Goal: Information Seeking & Learning: Learn about a topic

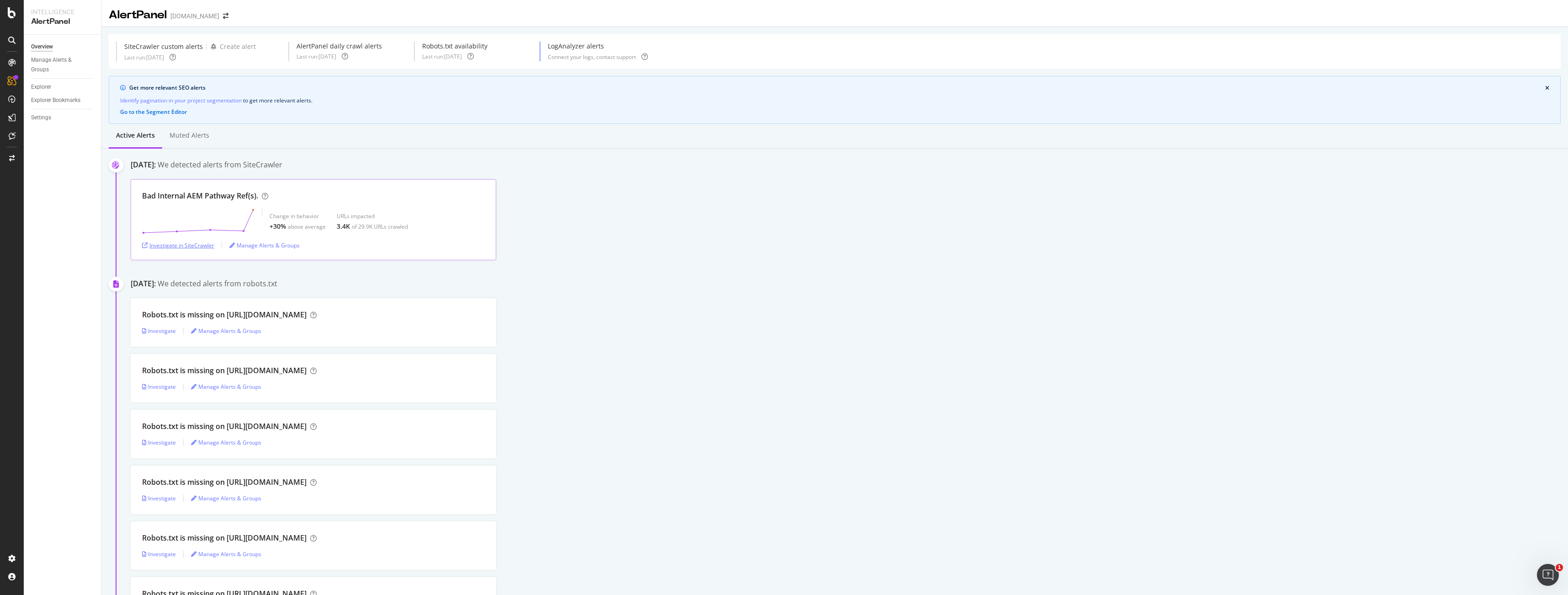
click at [184, 245] on div "Investigate in SiteCrawler" at bounding box center [178, 245] width 72 height 8
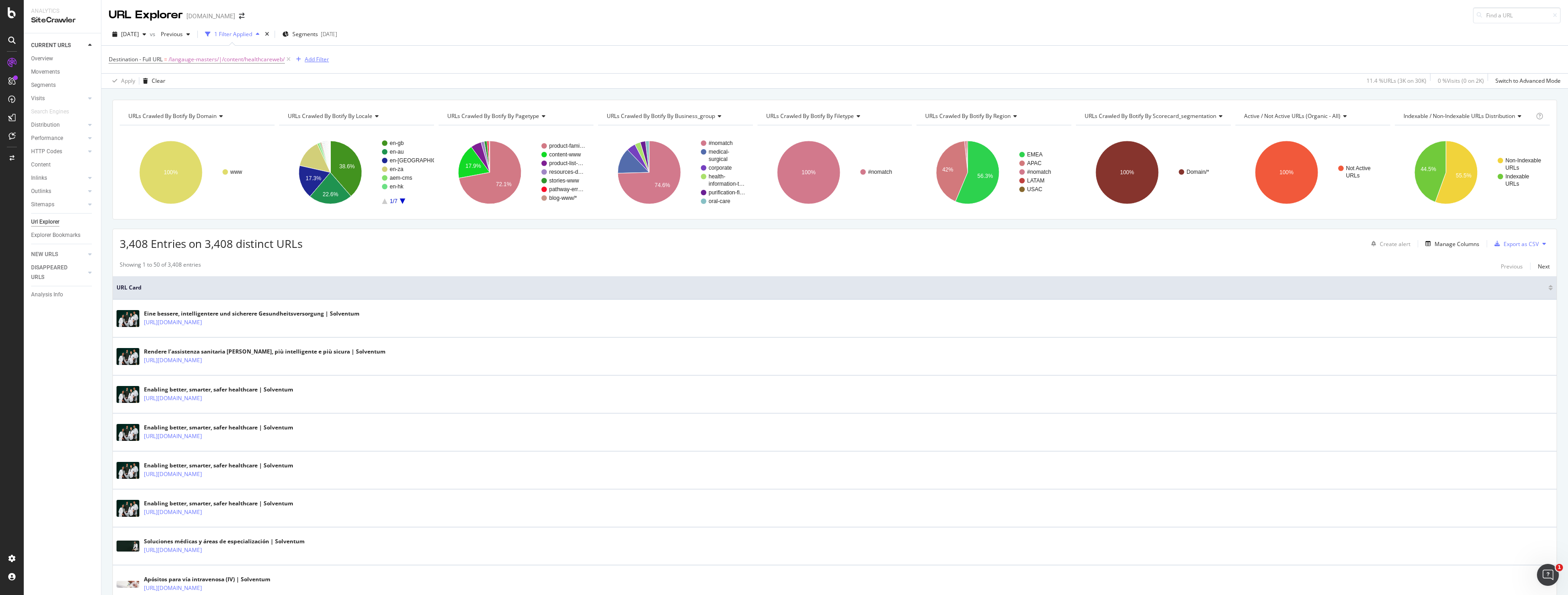
click at [315, 61] on div "Add Filter" at bounding box center [317, 59] width 24 height 8
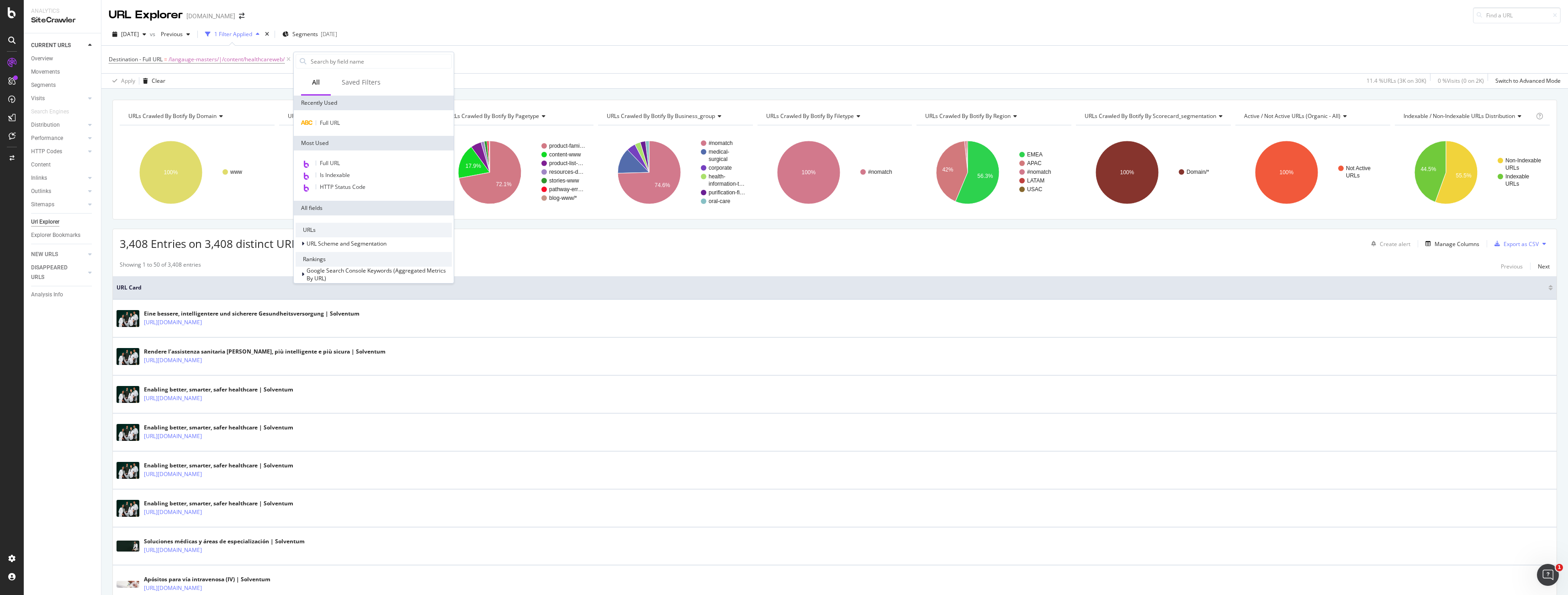
click at [440, 33] on div "2025 Sep. 17th vs Previous 1 Filter Applied Segments 2025-09-15" at bounding box center [835, 36] width 1466 height 18
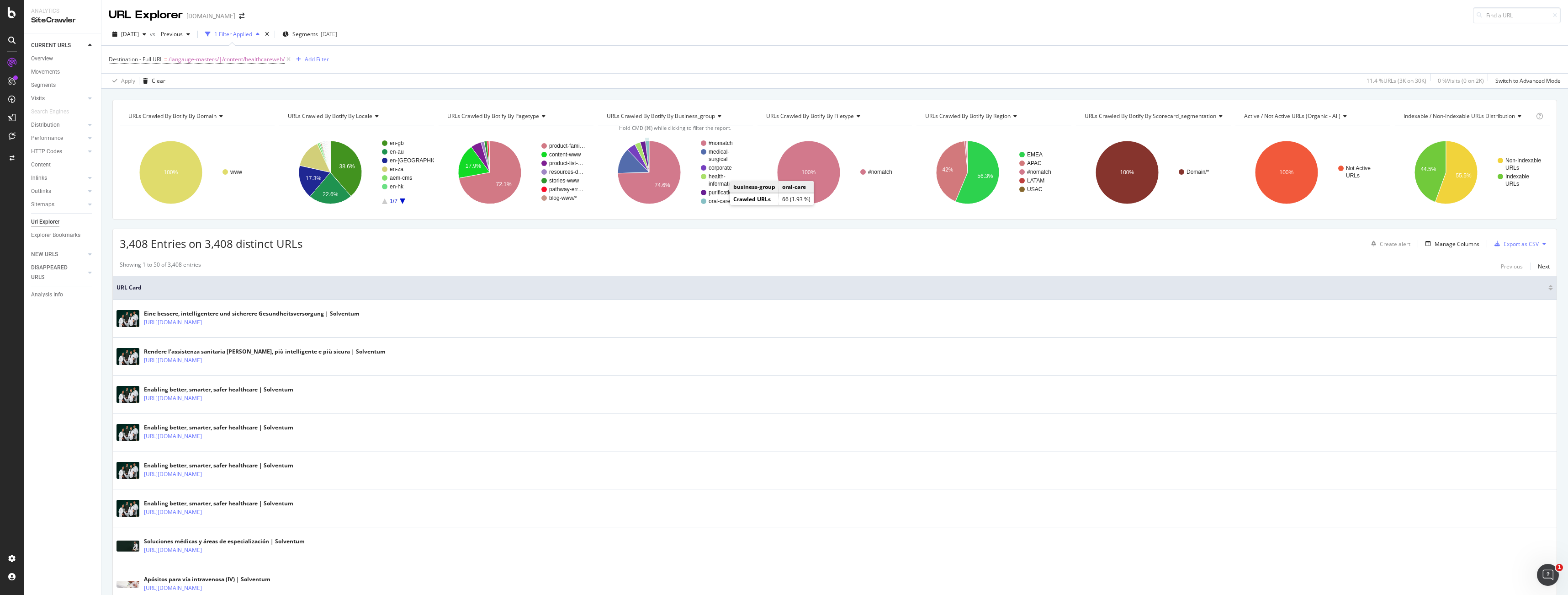
click at [719, 201] on text "oral-care" at bounding box center [719, 201] width 22 height 7
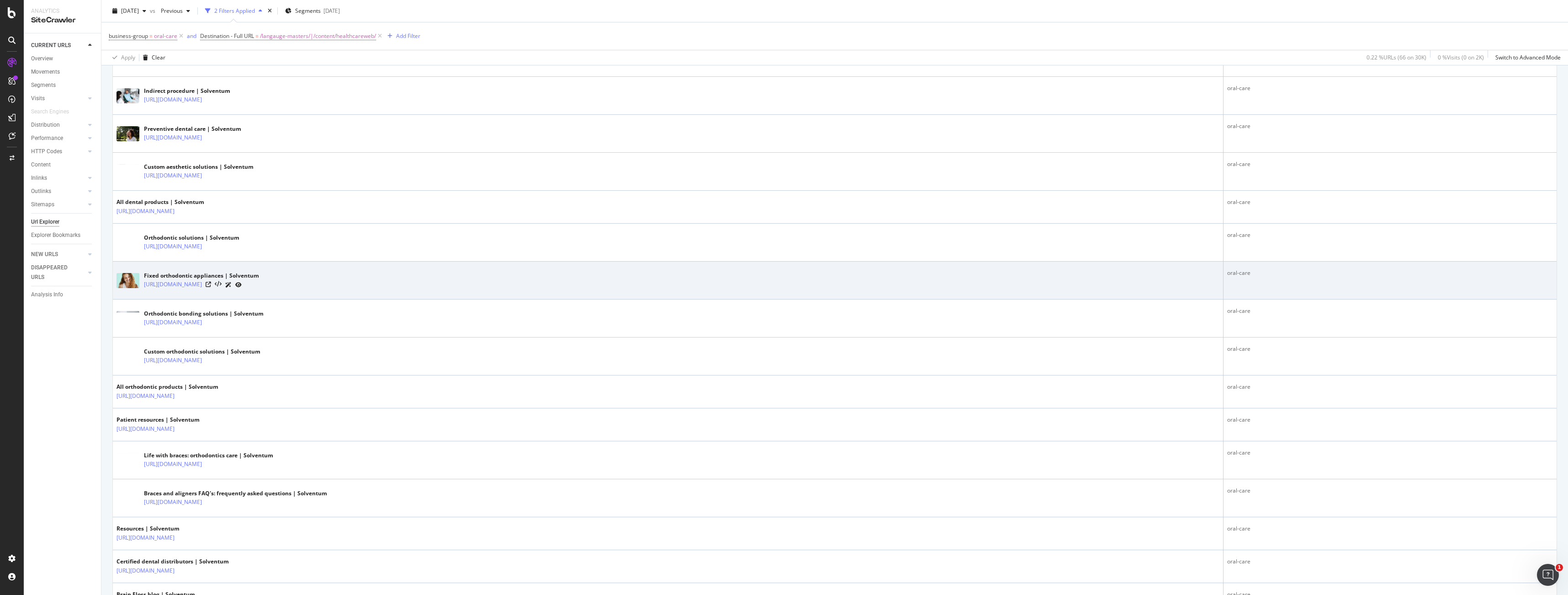
scroll to position [333, 0]
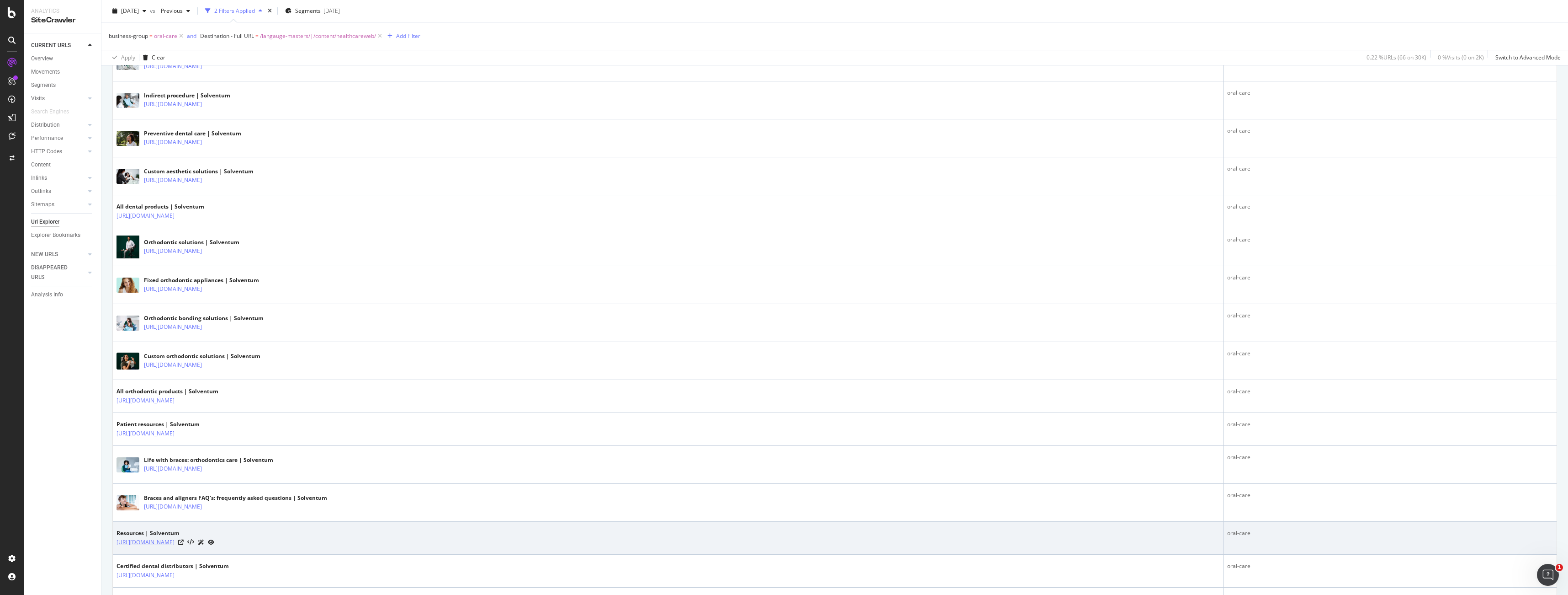
click at [175, 542] on link "https://www.solventum.com/en-gb/home/oral-care/resources/" at bounding box center [145, 542] width 58 height 9
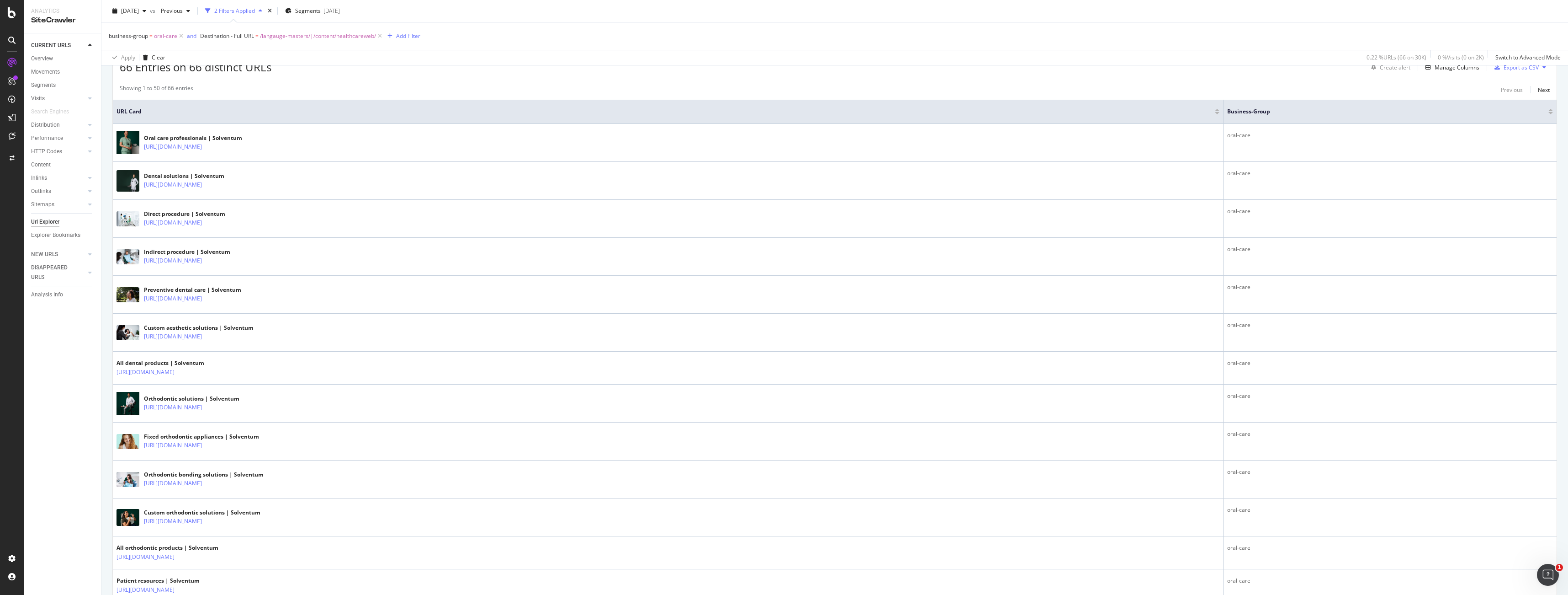
scroll to position [193, 0]
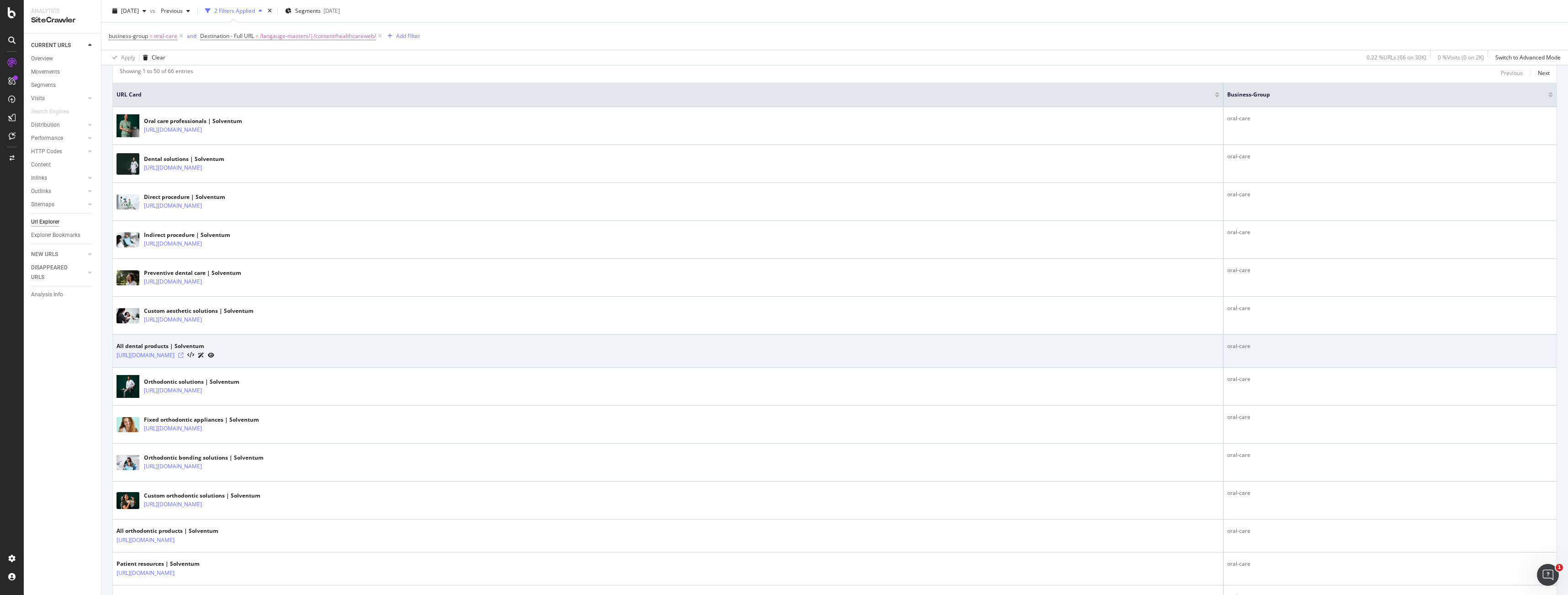
click at [184, 354] on icon at bounding box center [181, 355] width 5 height 5
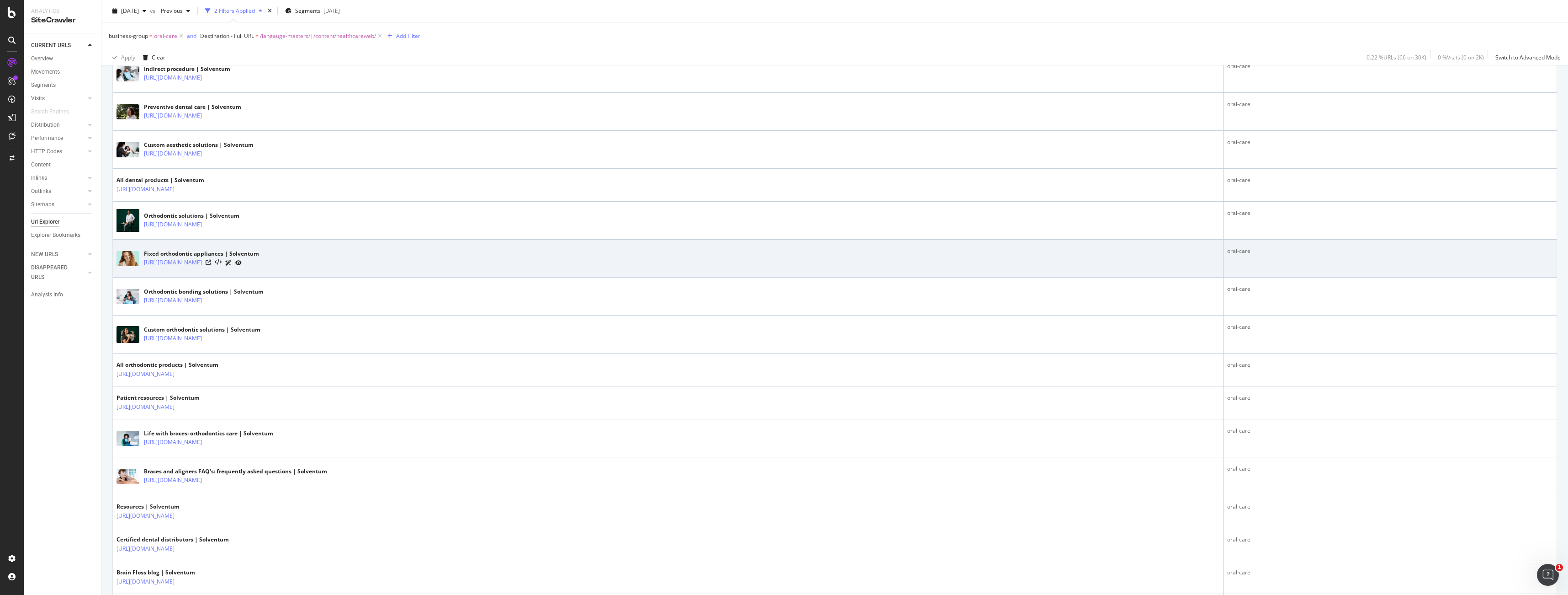
scroll to position [364, 0]
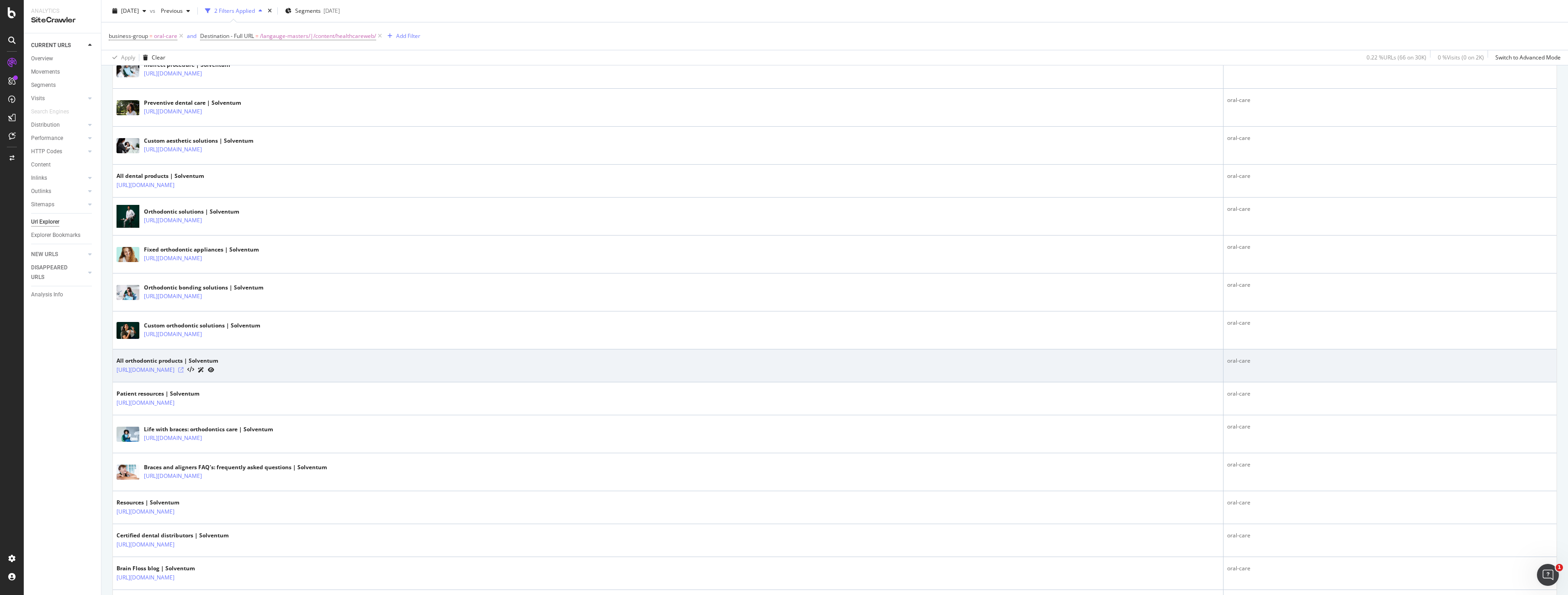
click at [184, 368] on icon at bounding box center [181, 370] width 5 height 5
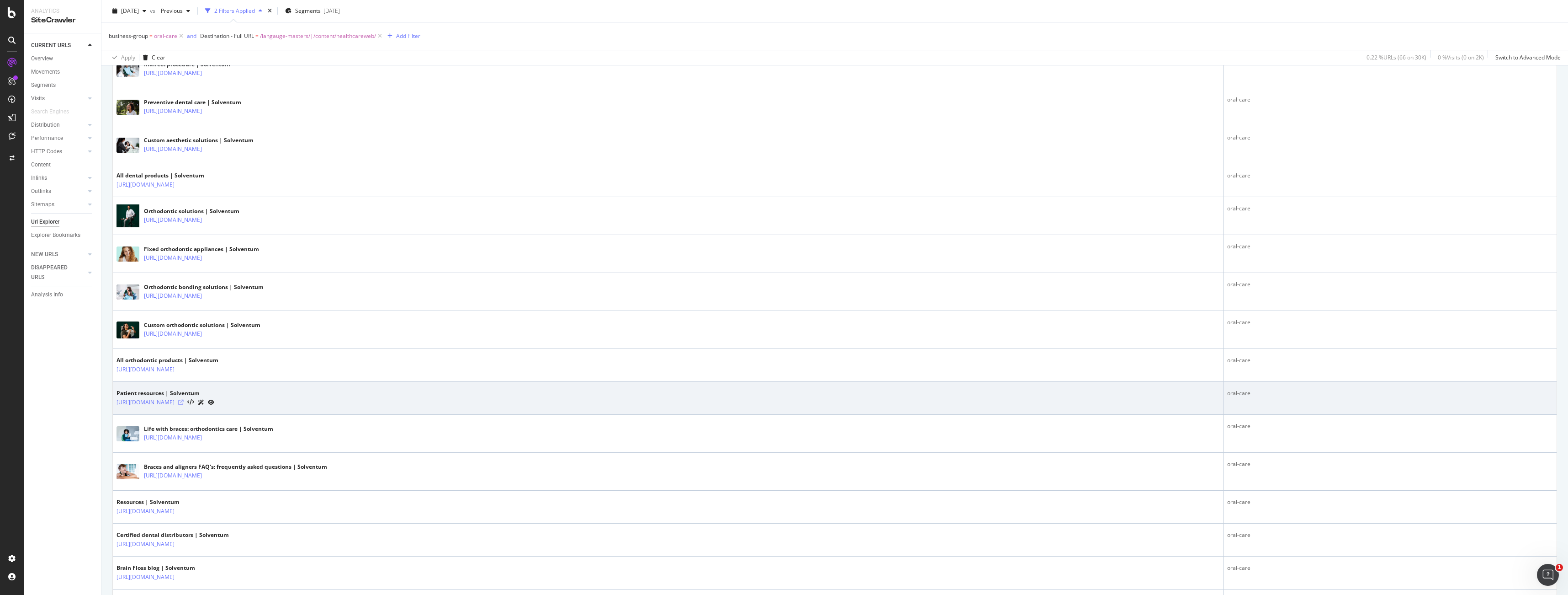
click at [184, 403] on icon at bounding box center [181, 402] width 5 height 5
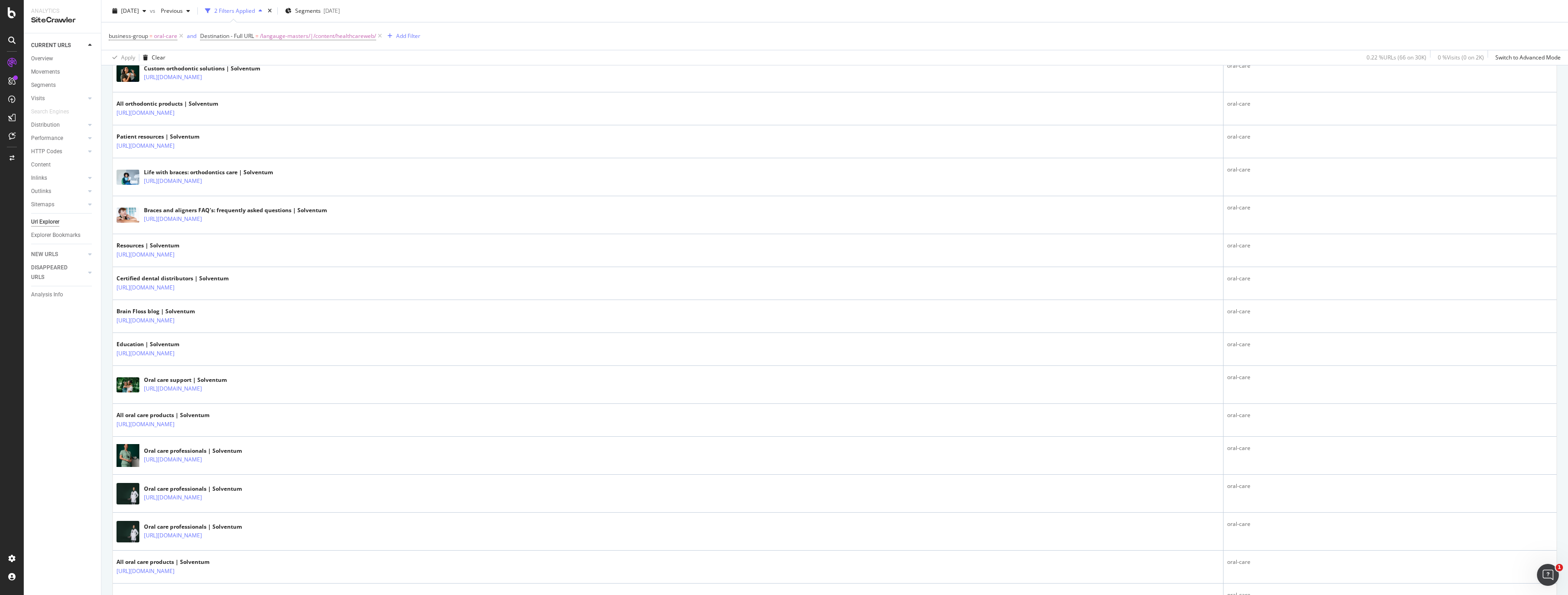
scroll to position [623, 0]
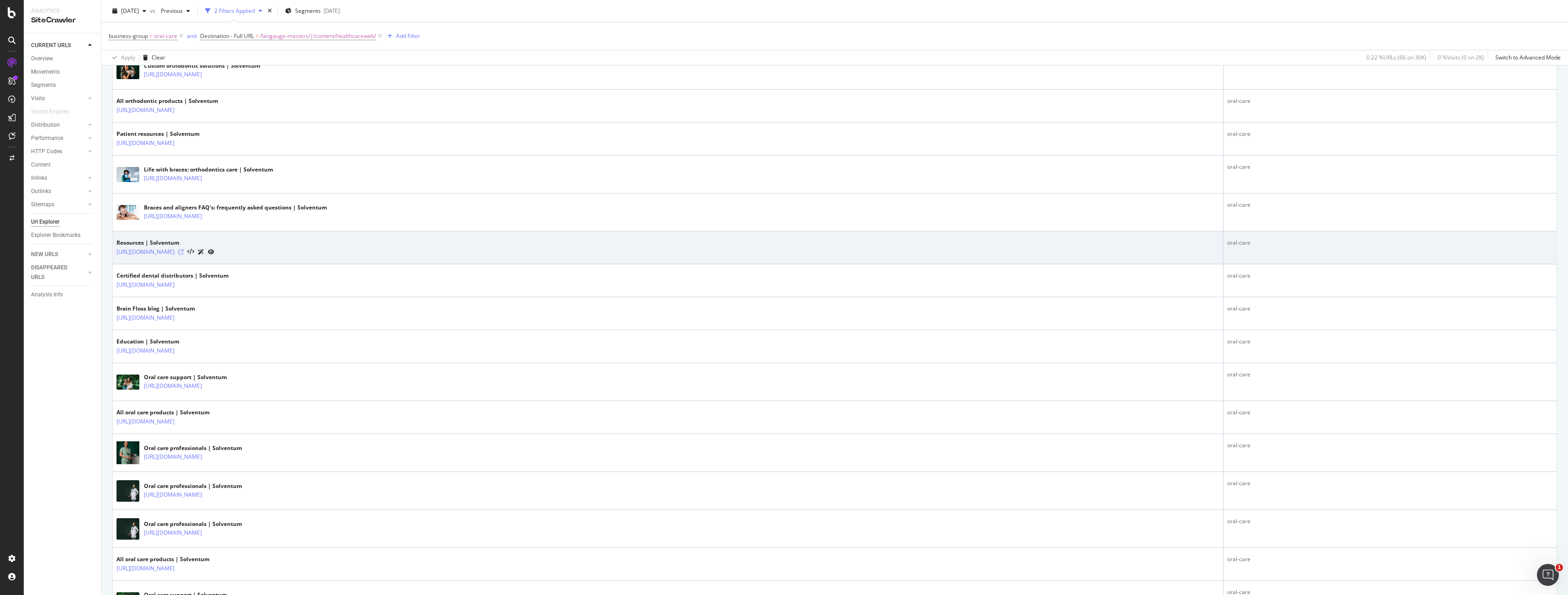
click at [184, 252] on icon at bounding box center [181, 252] width 5 height 5
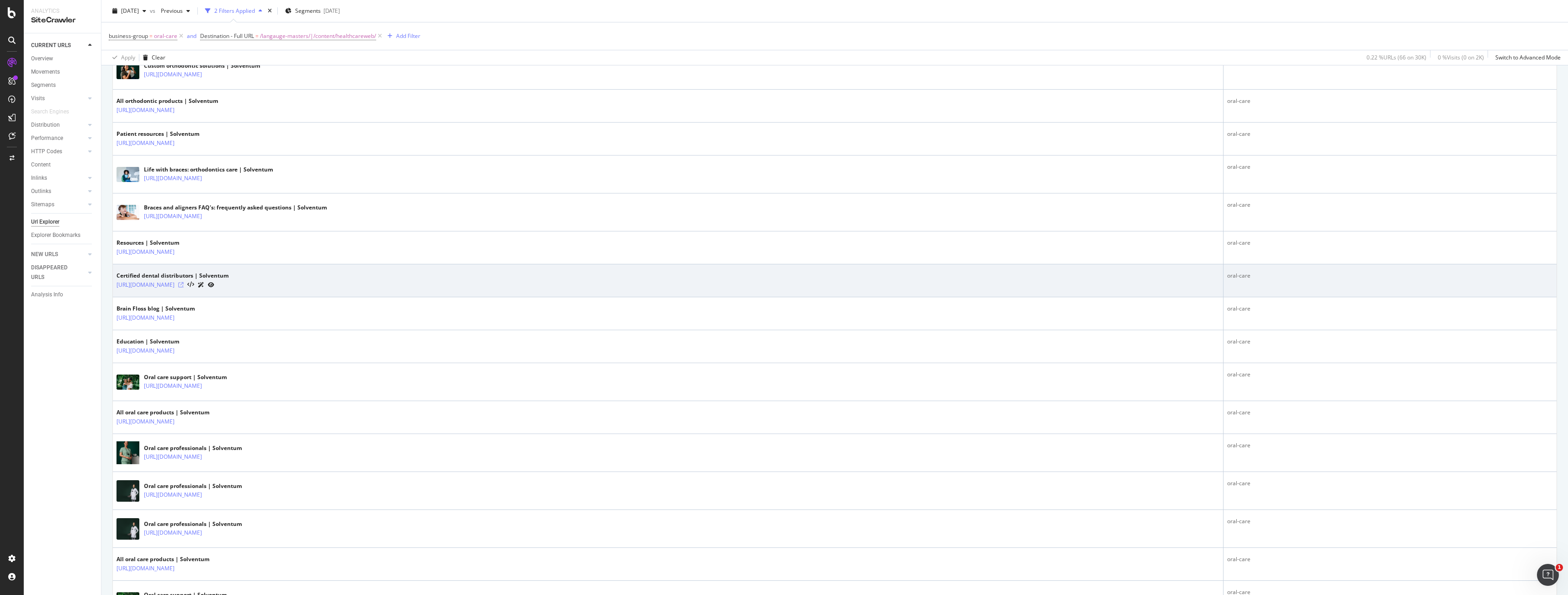
click at [184, 284] on icon at bounding box center [181, 284] width 5 height 5
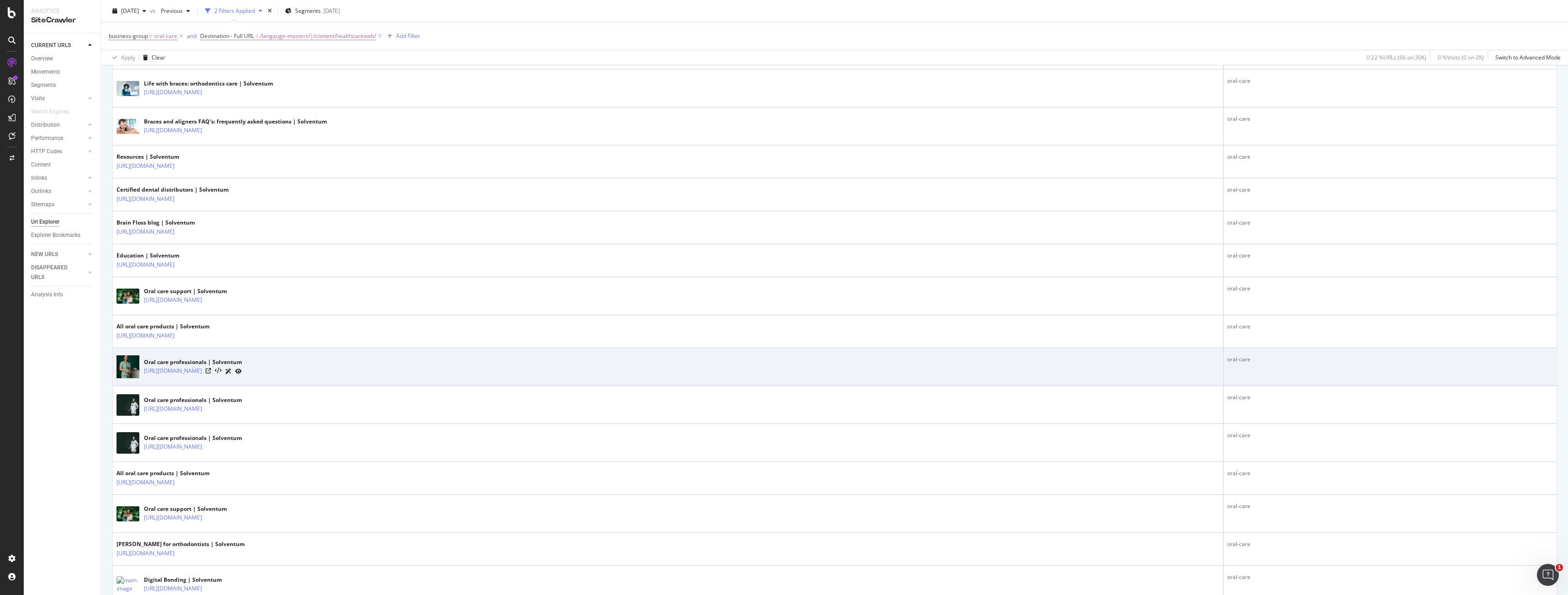
scroll to position [717, 0]
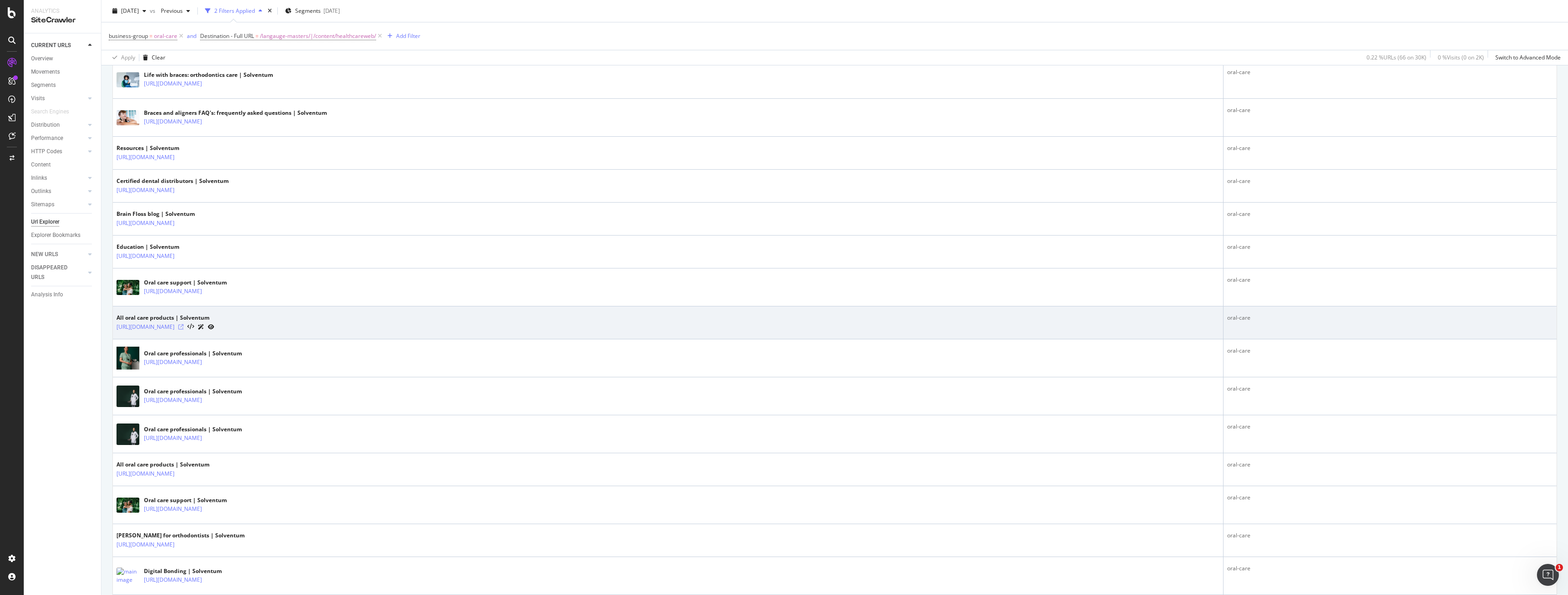
click at [184, 327] on icon at bounding box center [181, 326] width 5 height 5
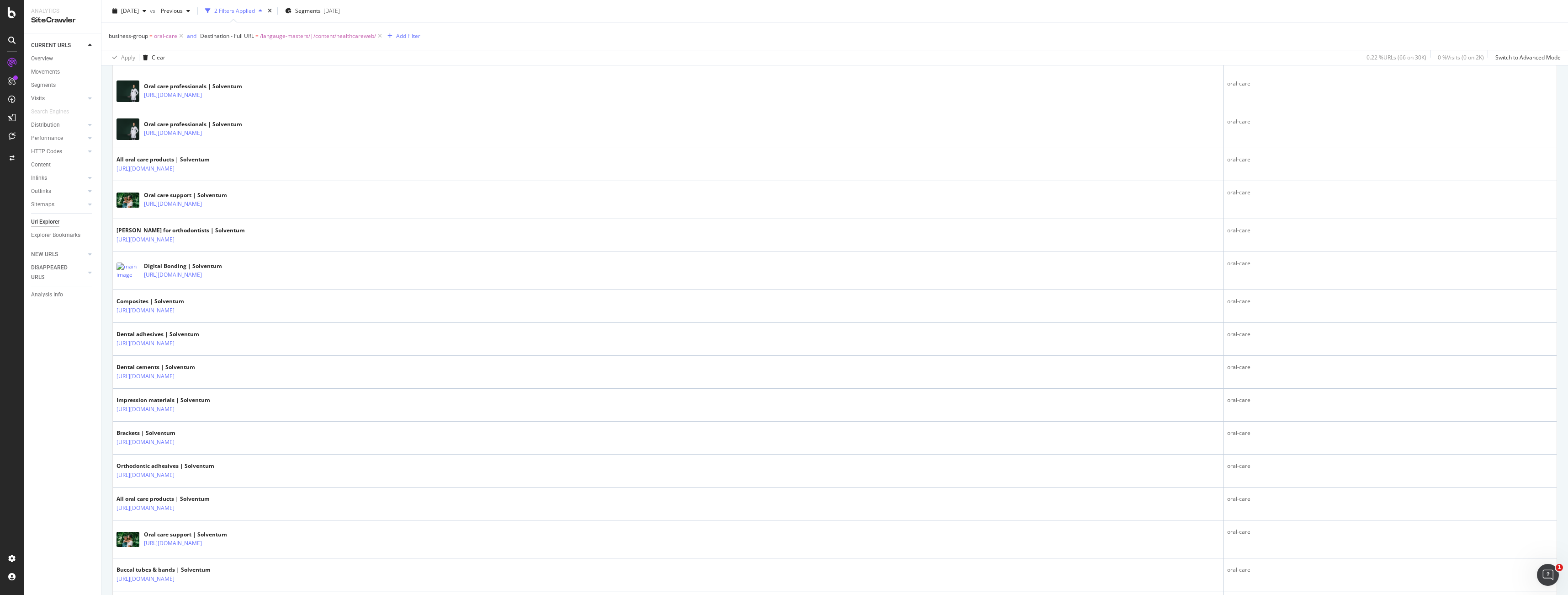
scroll to position [1023, 0]
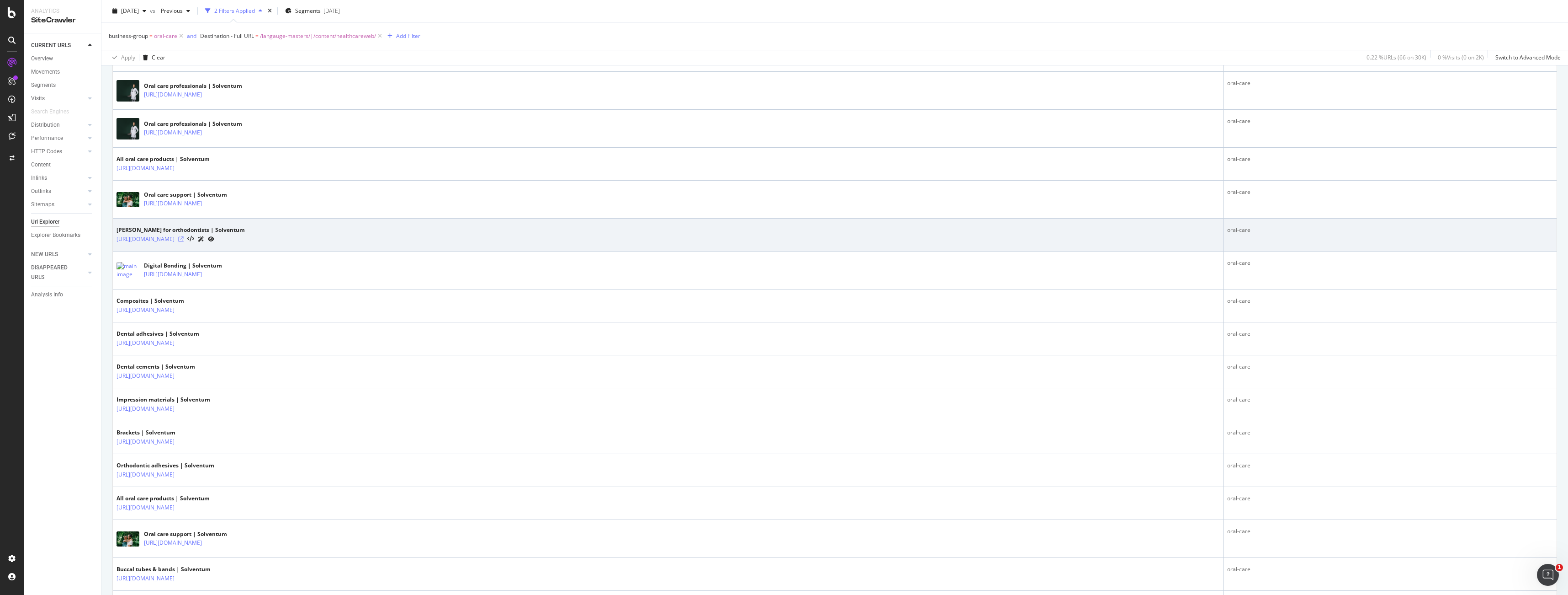
click at [184, 240] on icon at bounding box center [181, 239] width 5 height 5
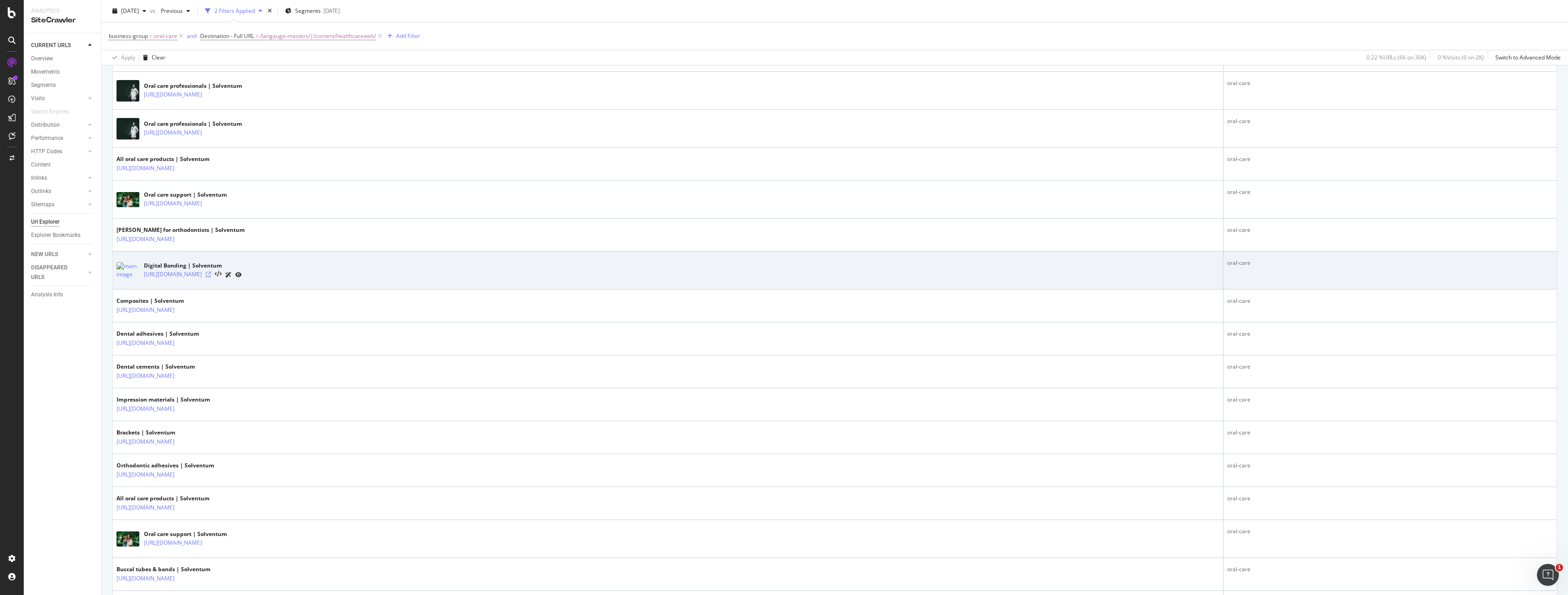
click at [211, 275] on icon at bounding box center [208, 274] width 5 height 5
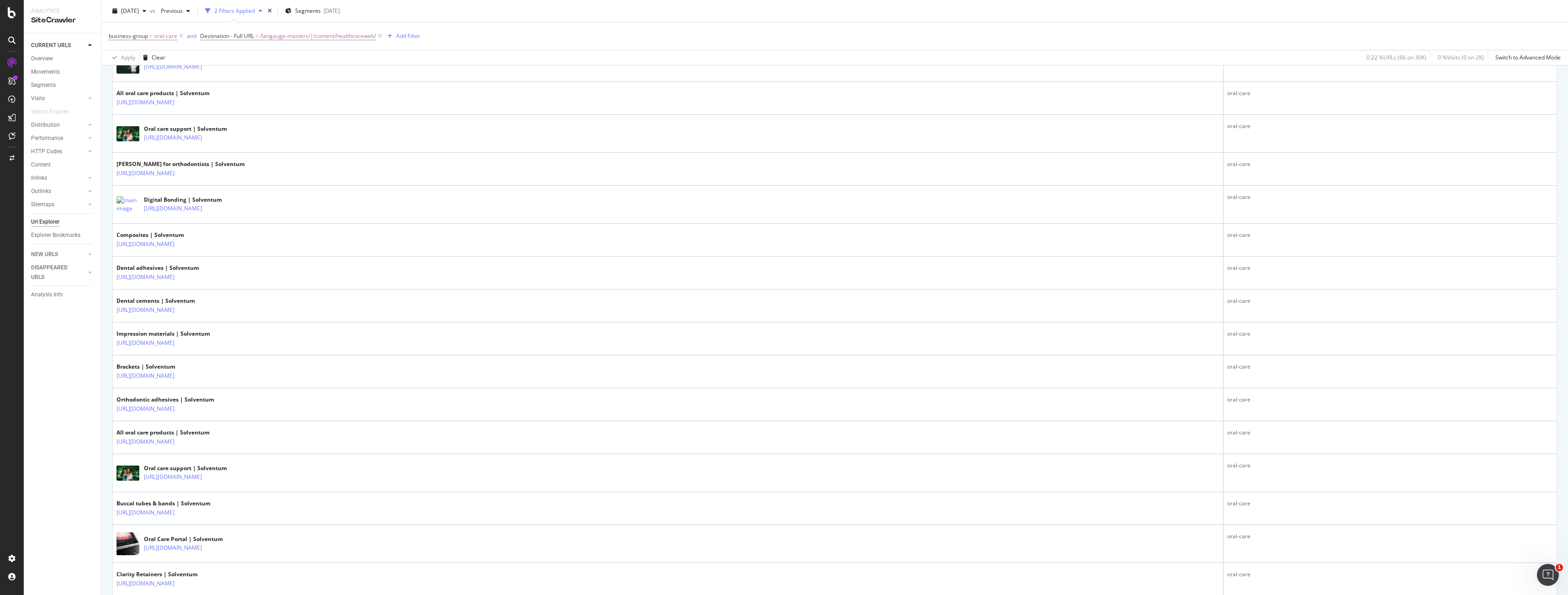
scroll to position [1099, 0]
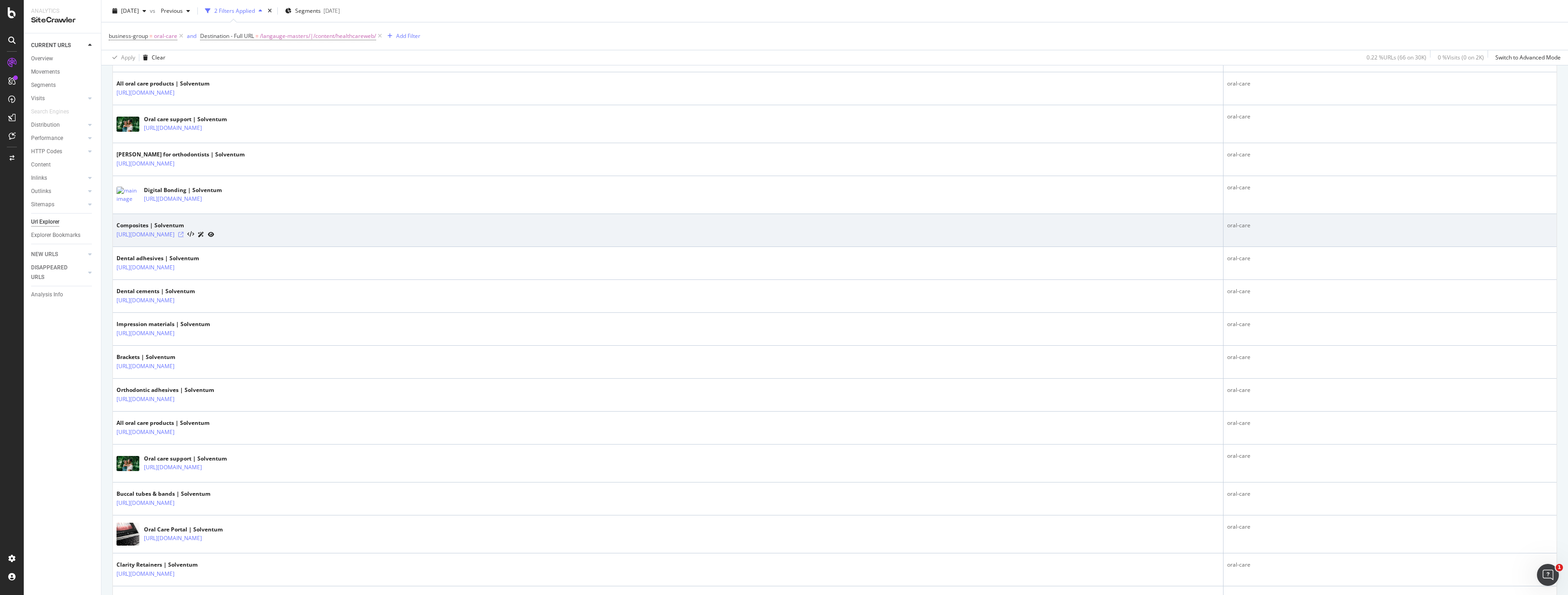
click at [184, 234] on icon at bounding box center [181, 234] width 5 height 5
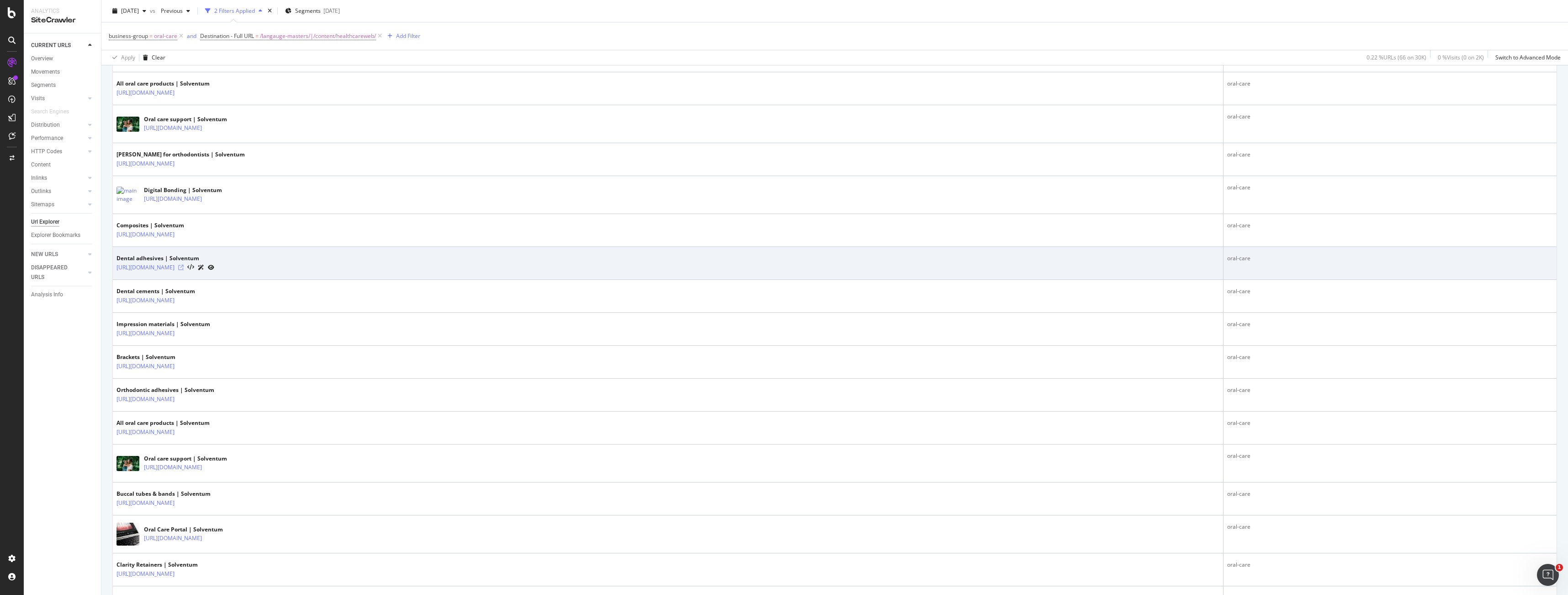
click at [184, 267] on icon at bounding box center [181, 267] width 5 height 5
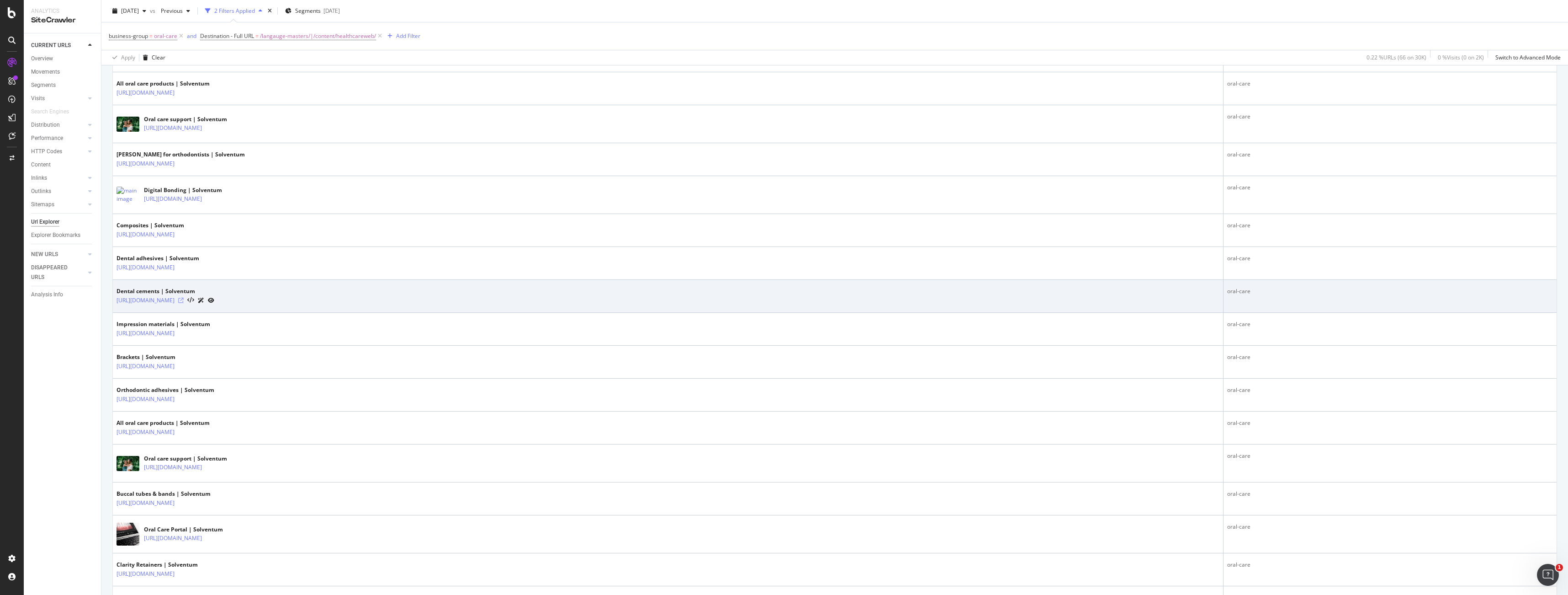
click at [184, 300] on icon at bounding box center [181, 300] width 5 height 5
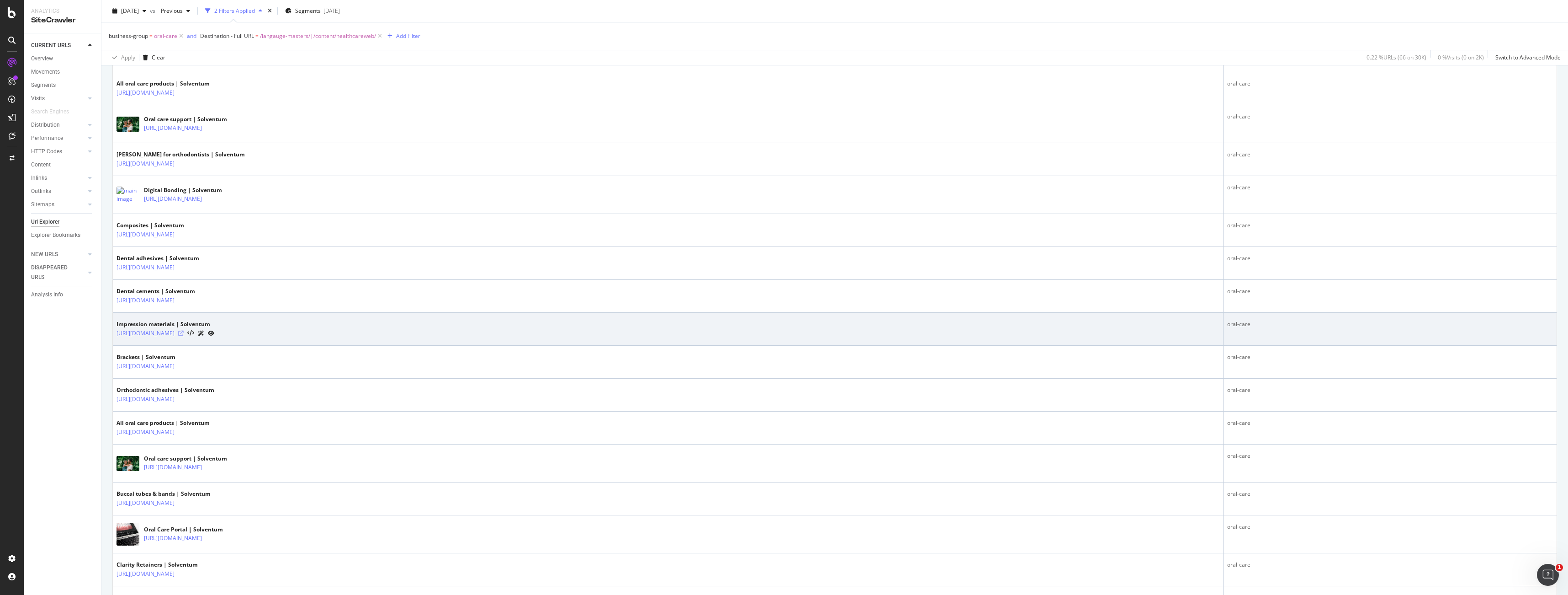
click at [184, 334] on icon at bounding box center [181, 333] width 5 height 5
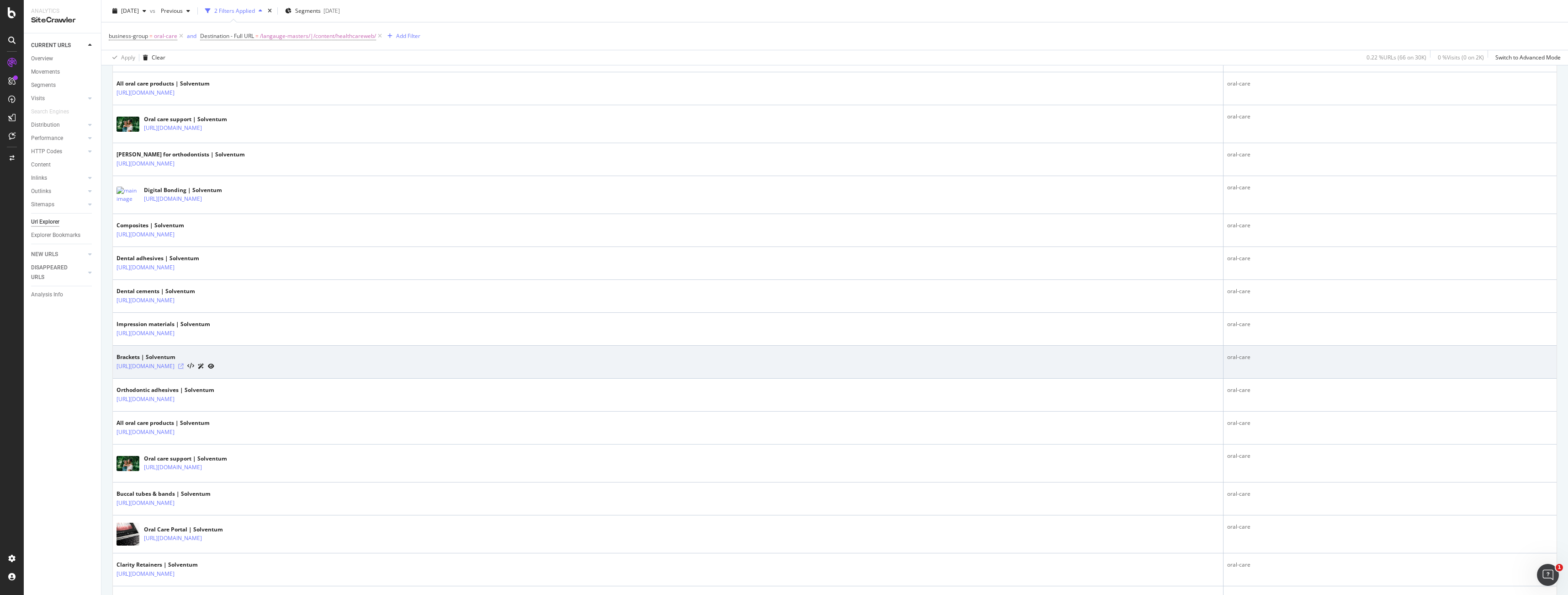
click at [184, 365] on icon at bounding box center [181, 366] width 5 height 5
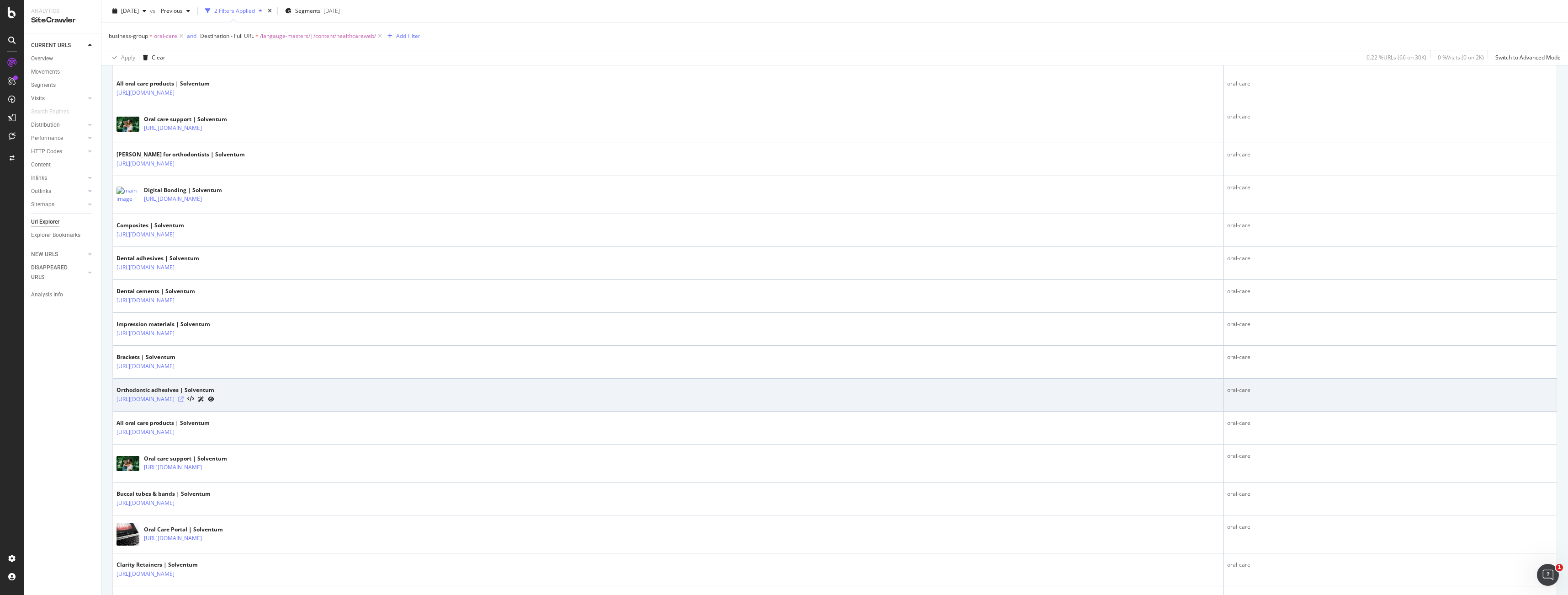
click at [184, 398] on icon at bounding box center [181, 399] width 5 height 5
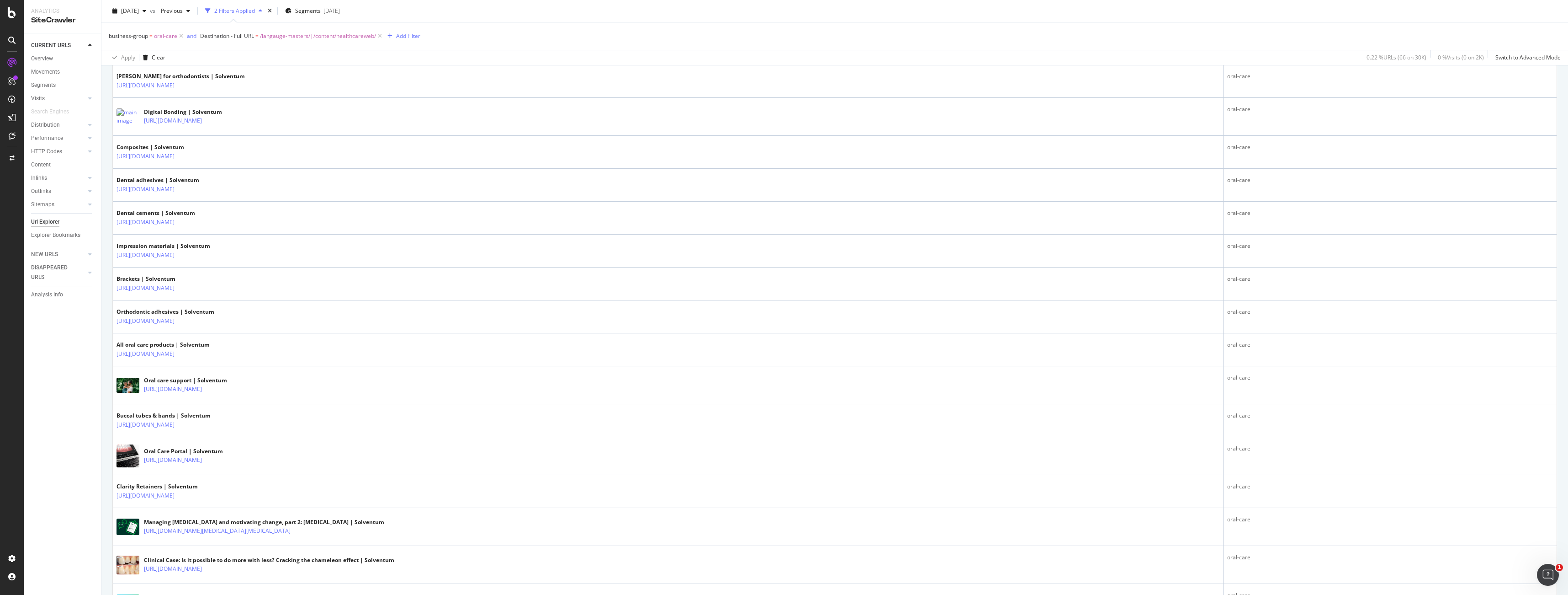
scroll to position [1178, 0]
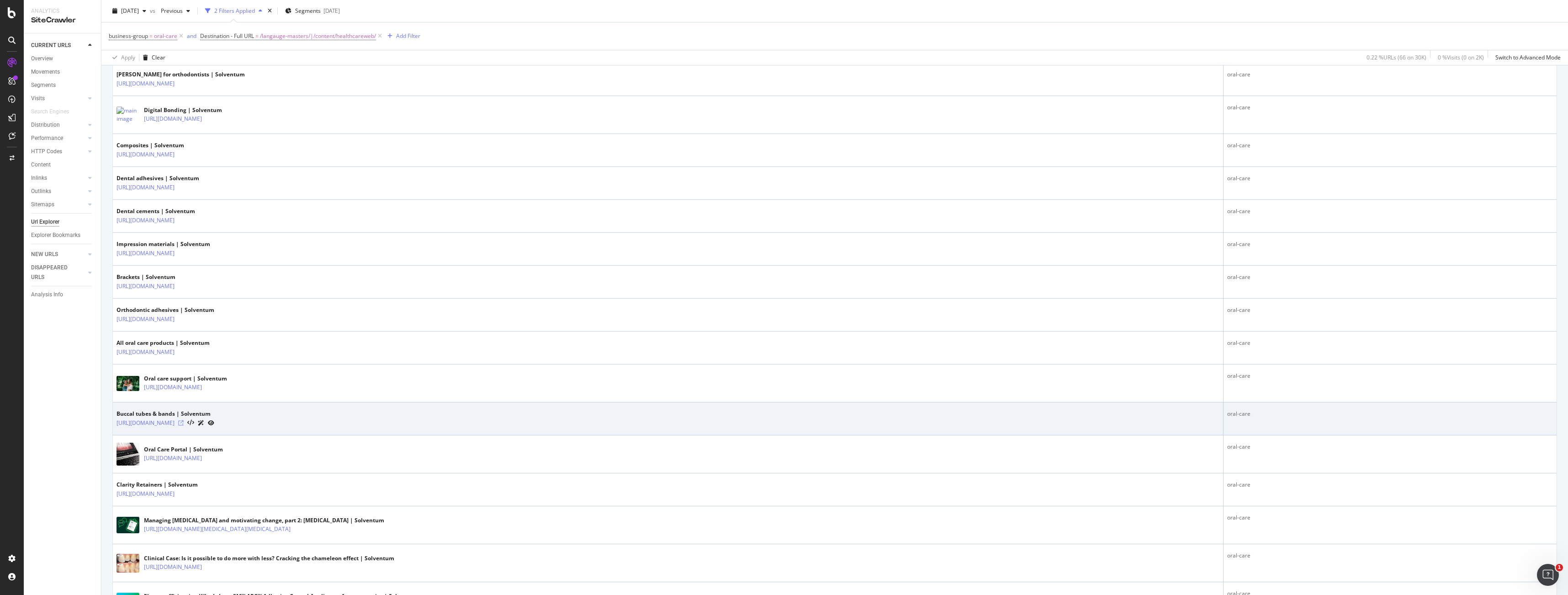
click at [184, 421] on icon at bounding box center [181, 423] width 5 height 5
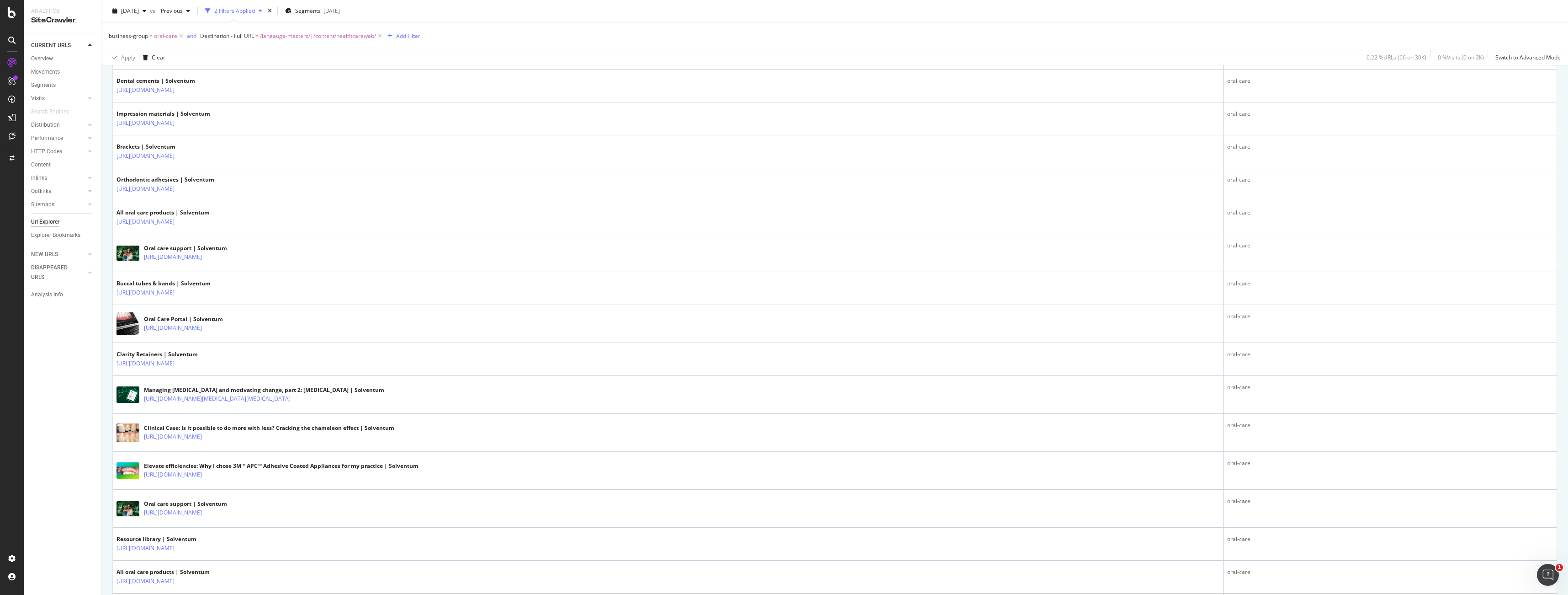
scroll to position [1321, 0]
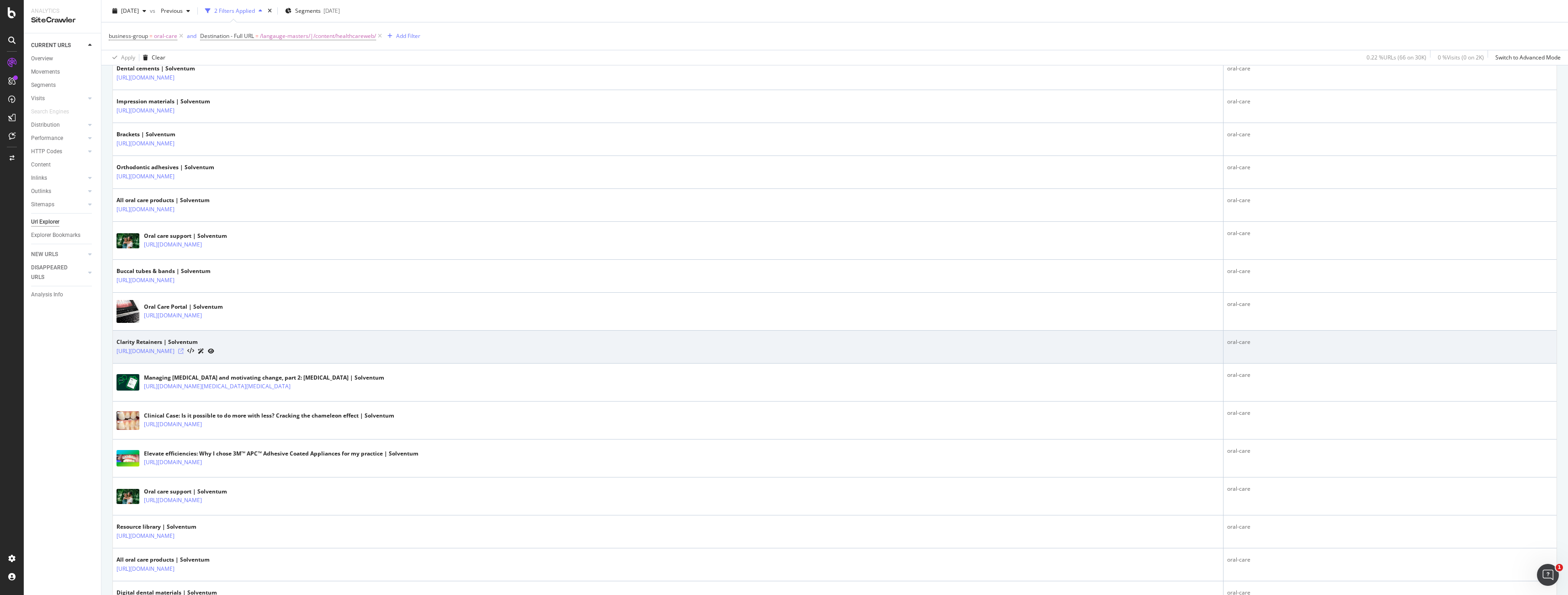
click at [184, 350] on icon at bounding box center [181, 351] width 5 height 5
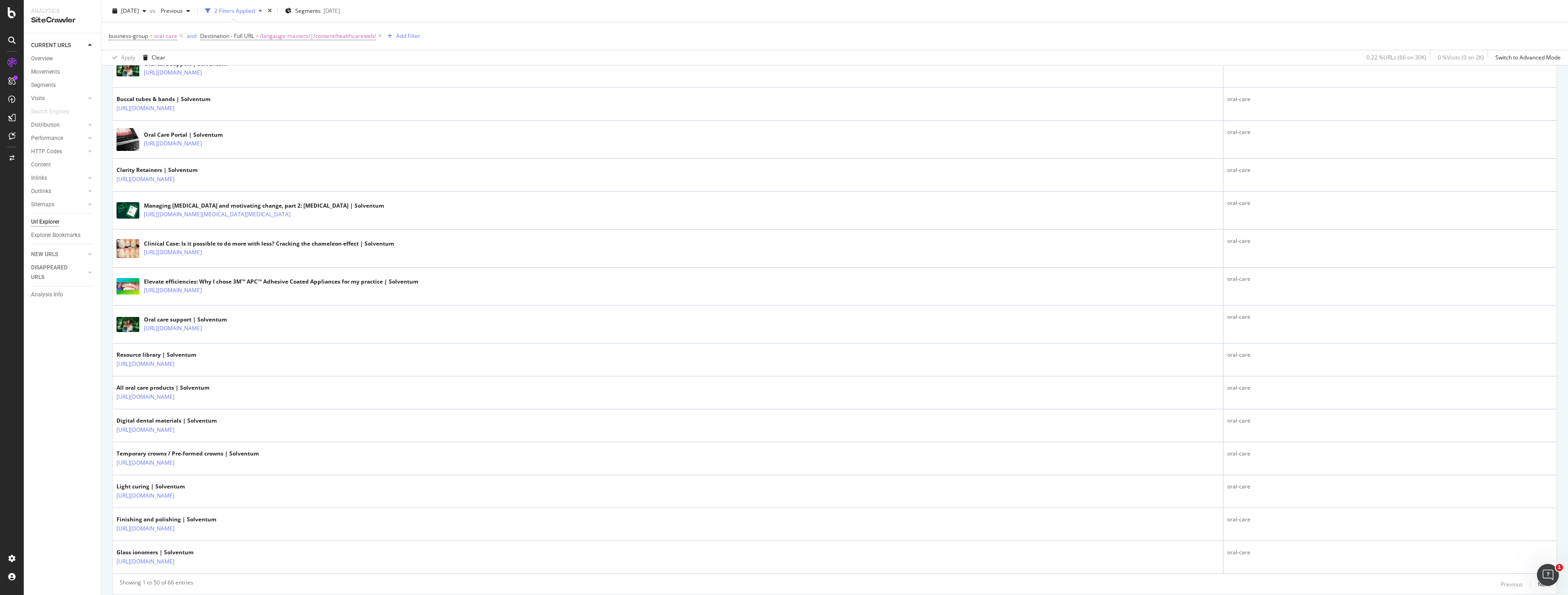
scroll to position [1510, 0]
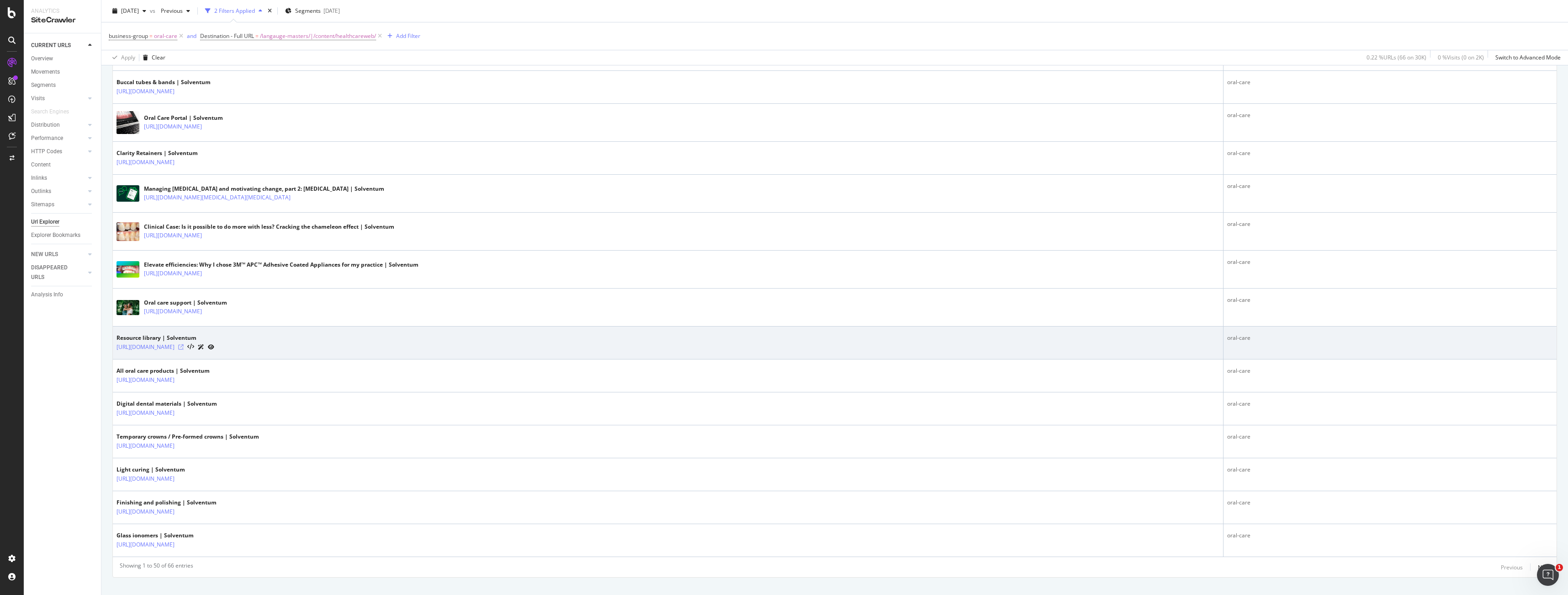
click at [184, 347] on icon at bounding box center [181, 347] width 5 height 5
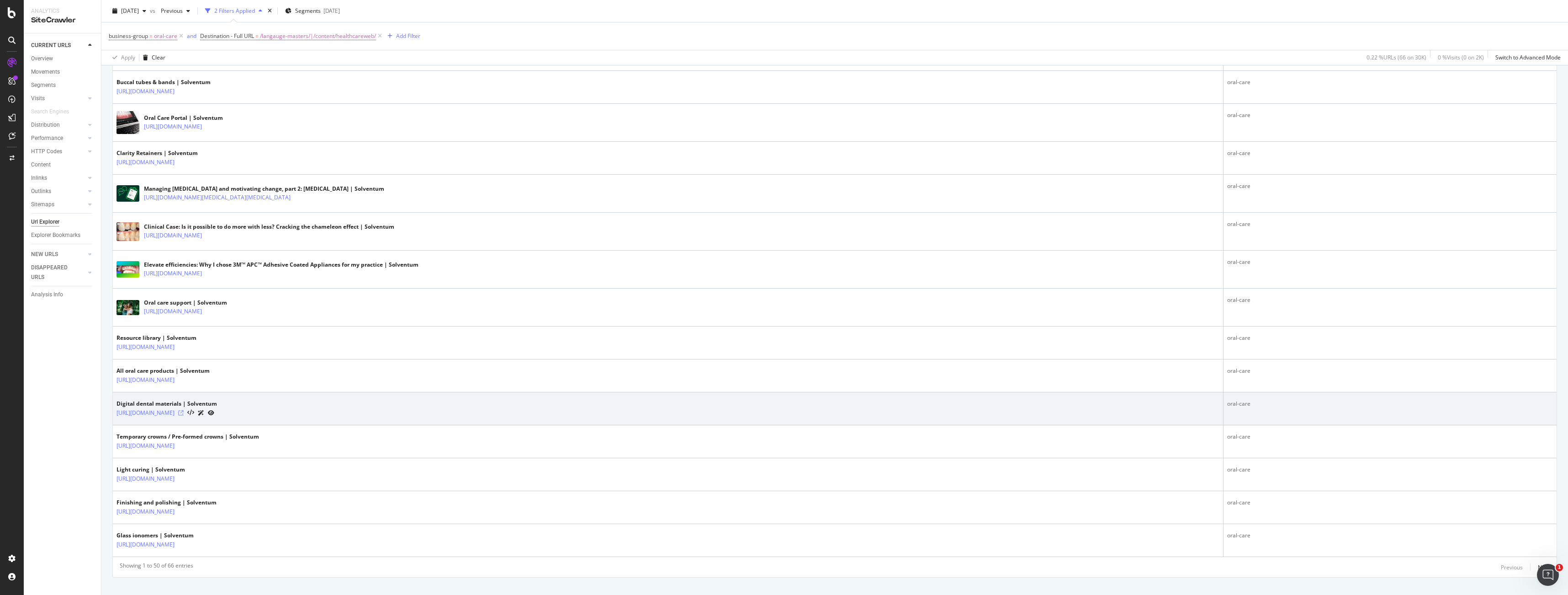
click at [184, 414] on icon at bounding box center [181, 412] width 5 height 5
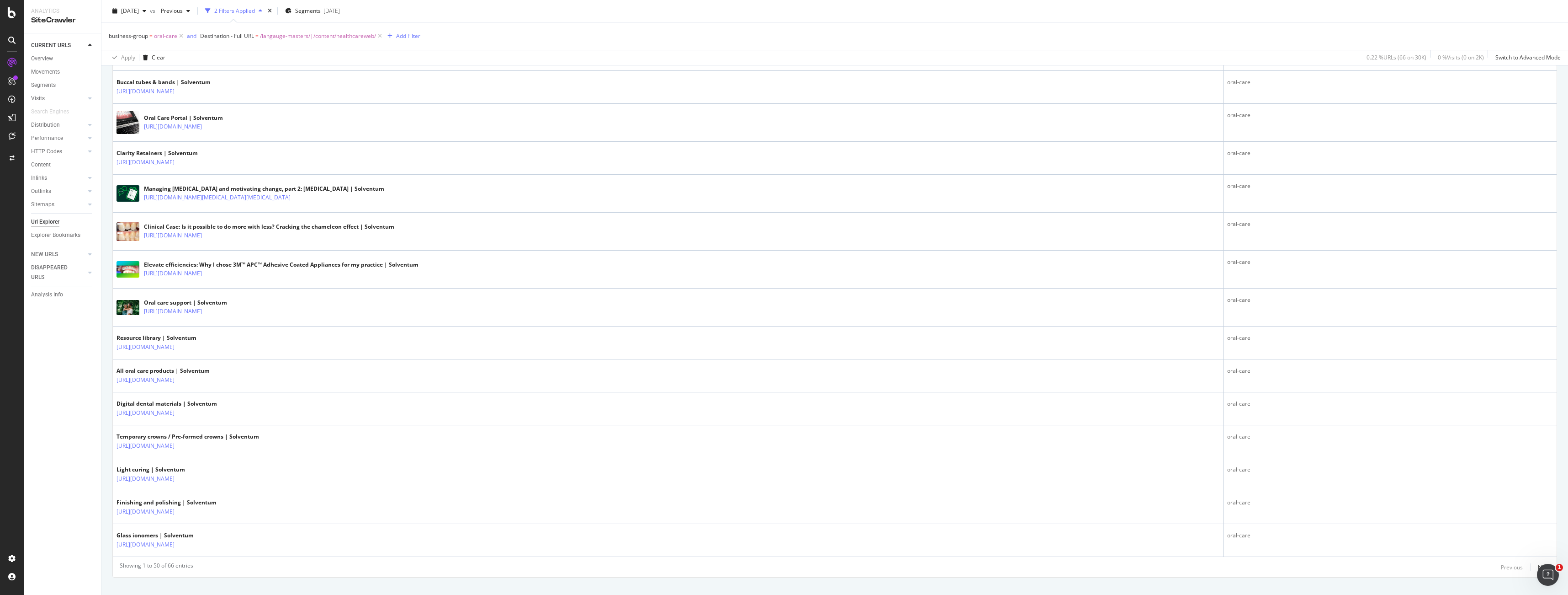
scroll to position [1524, 0]
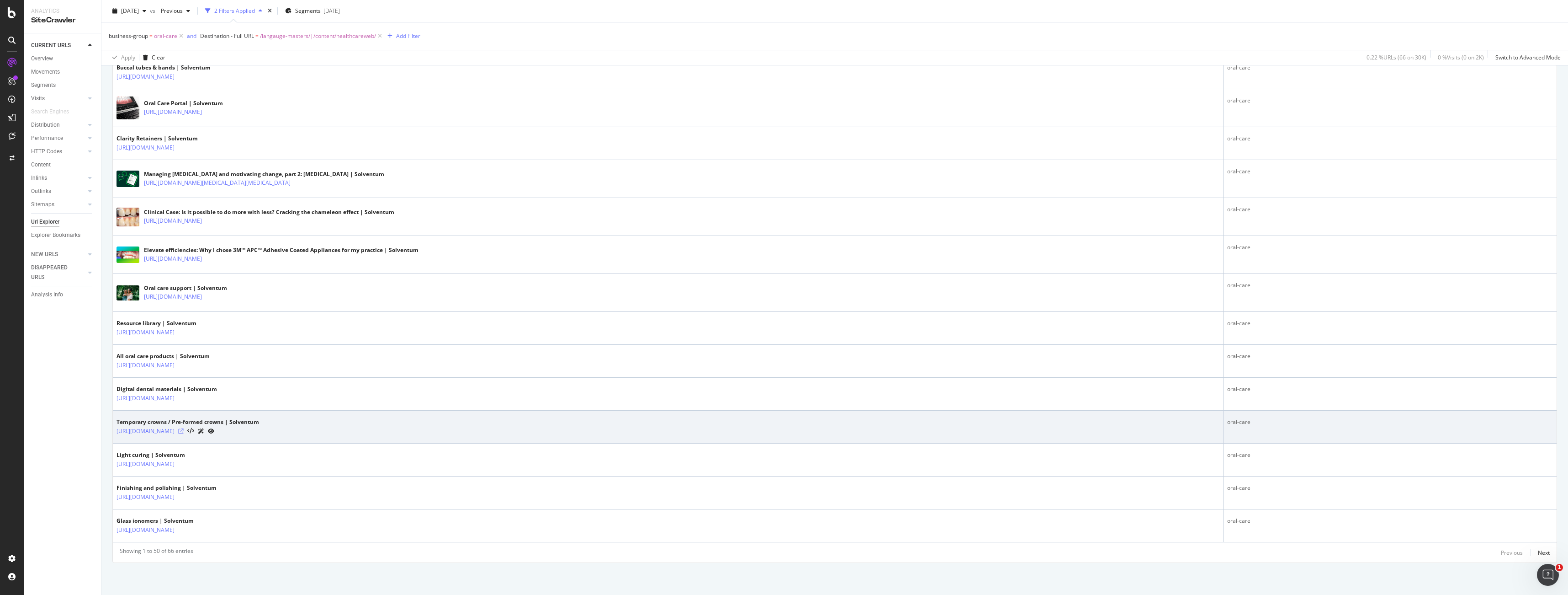
click at [184, 430] on icon at bounding box center [181, 431] width 5 height 5
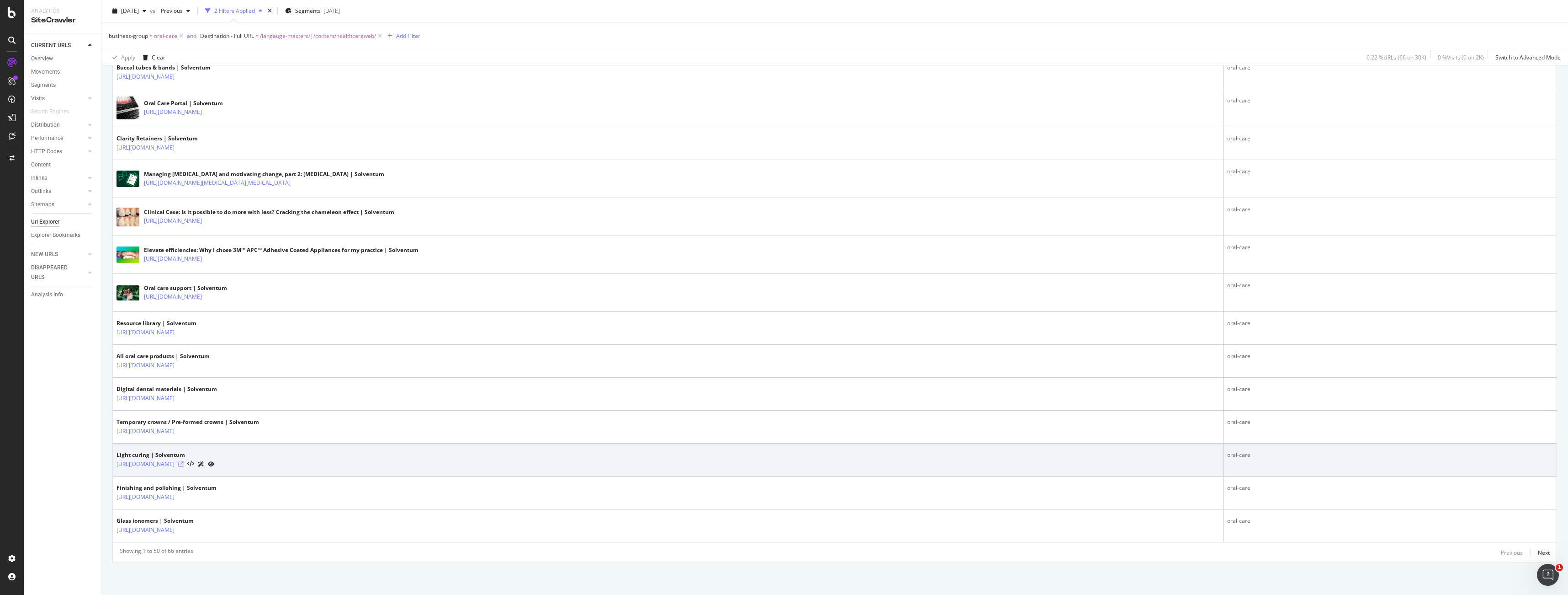
click at [184, 464] on icon at bounding box center [181, 463] width 5 height 5
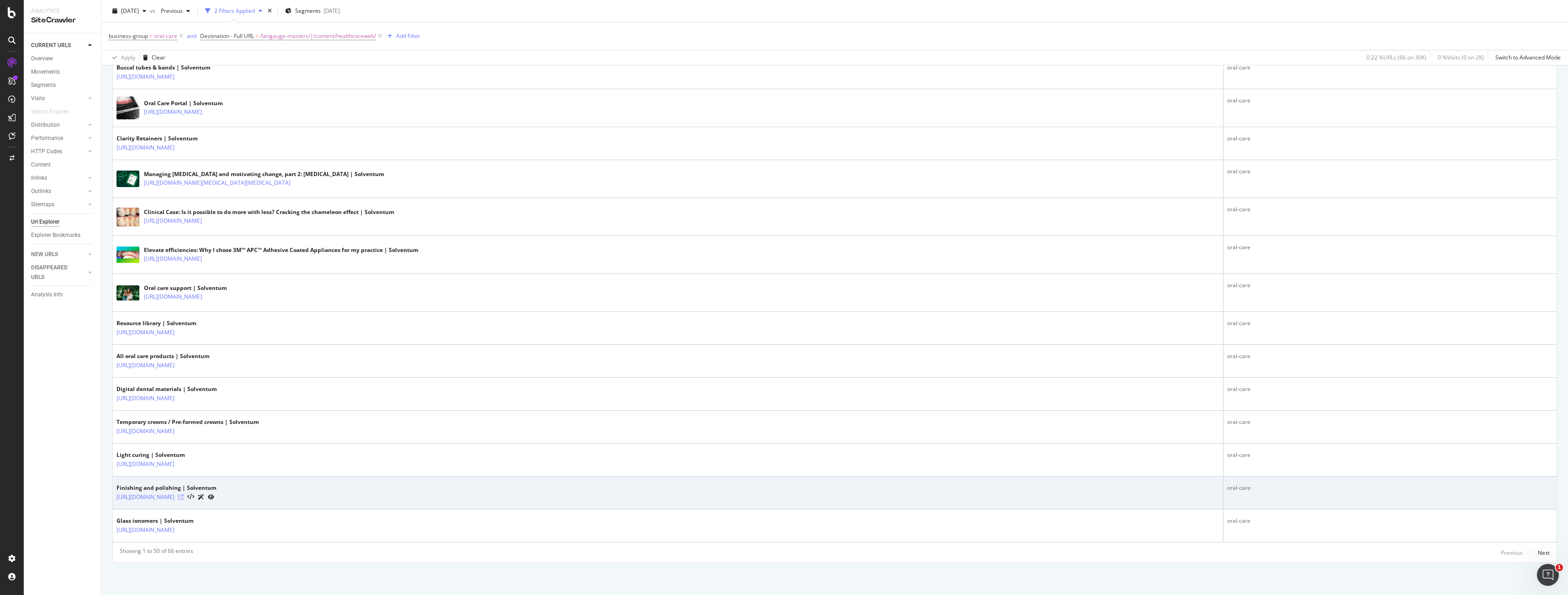
click at [184, 498] on icon at bounding box center [181, 496] width 5 height 5
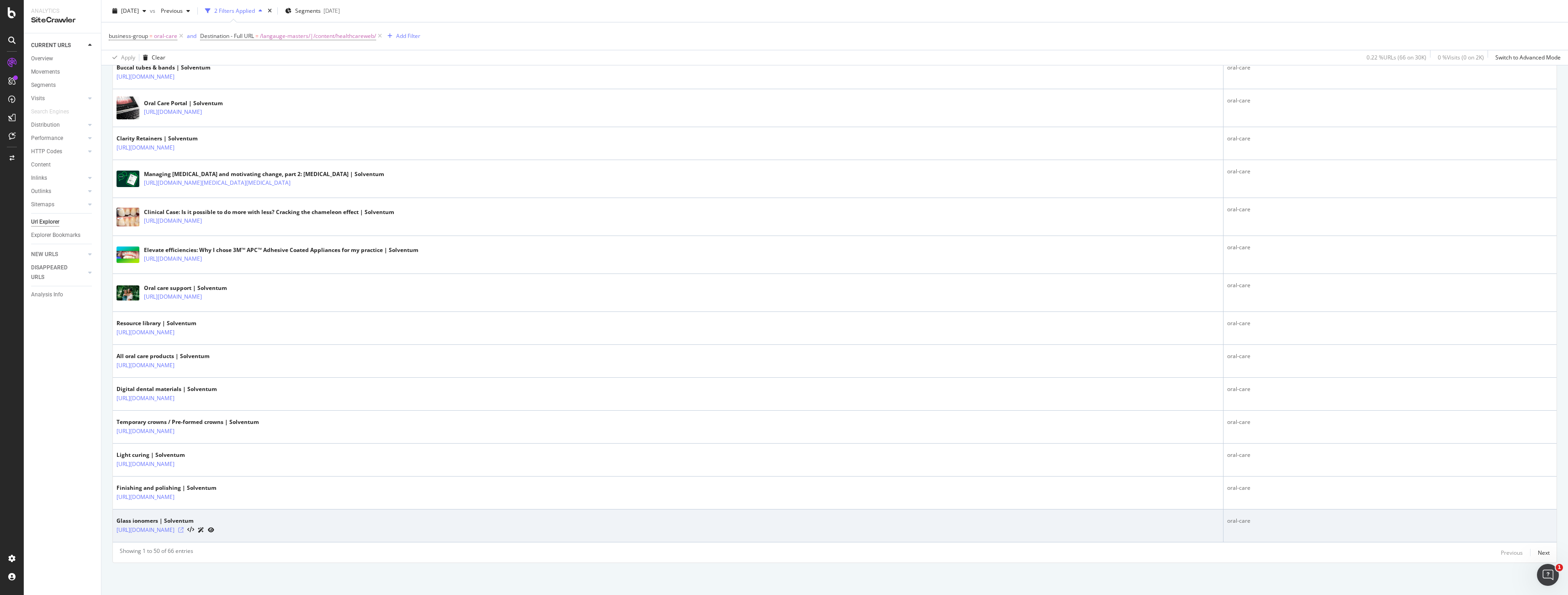
click at [184, 529] on icon at bounding box center [181, 529] width 5 height 5
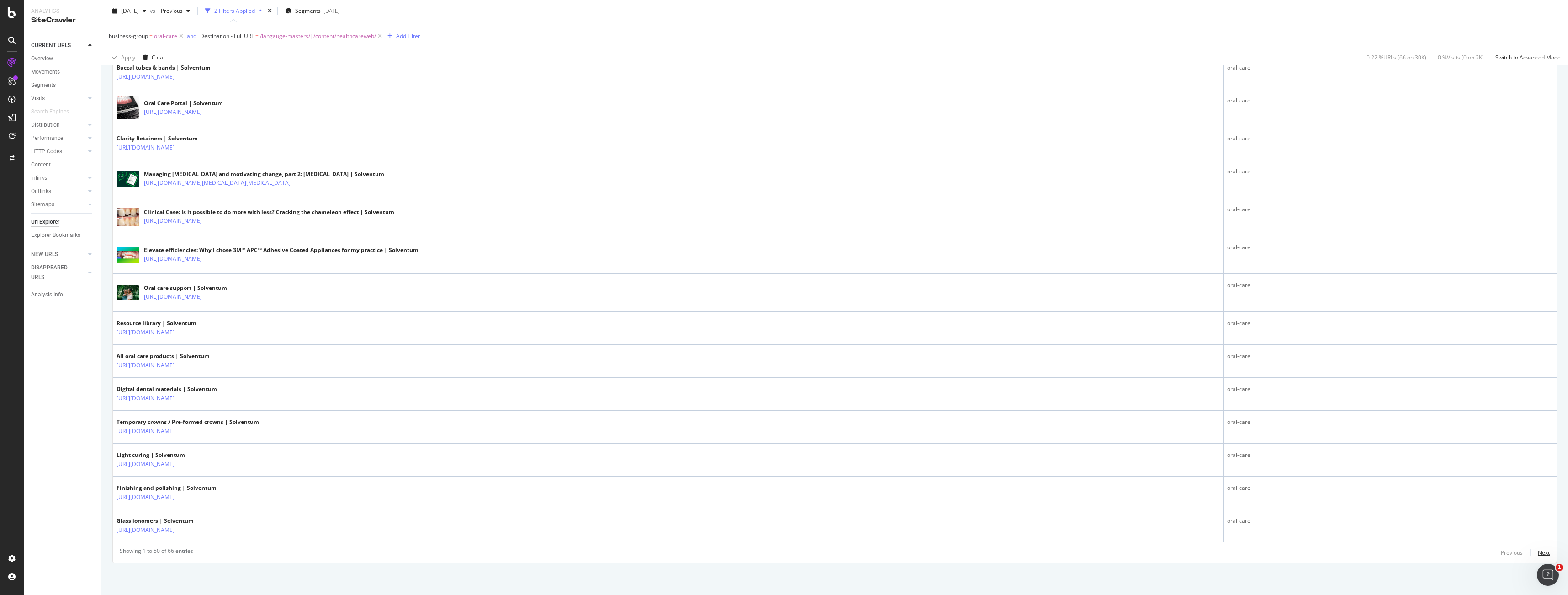
drag, startPoint x: 1547, startPoint y: 554, endPoint x: 1519, endPoint y: 558, distance: 28.3
click at [1546, 554] on div "Next" at bounding box center [1544, 552] width 12 height 8
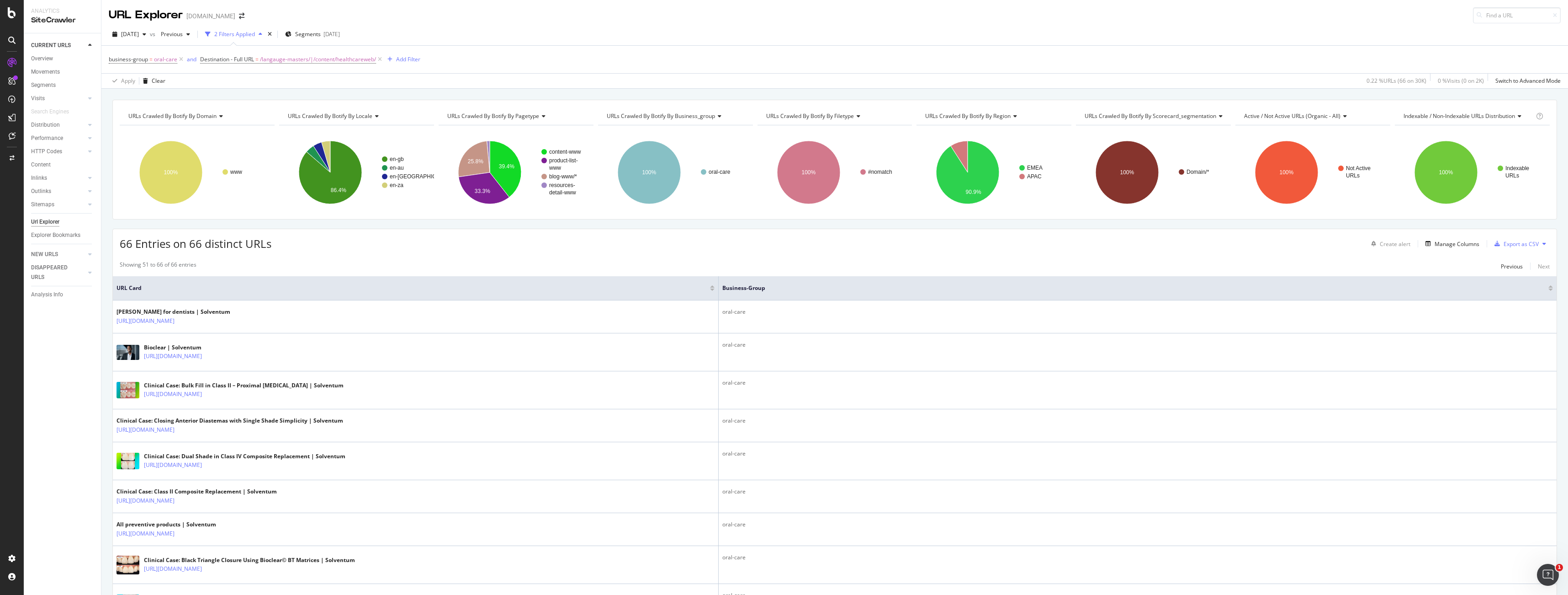
drag, startPoint x: 310, startPoint y: 281, endPoint x: 715, endPoint y: 294, distance: 405.2
click at [716, 294] on span at bounding box center [718, 287] width 5 height 24
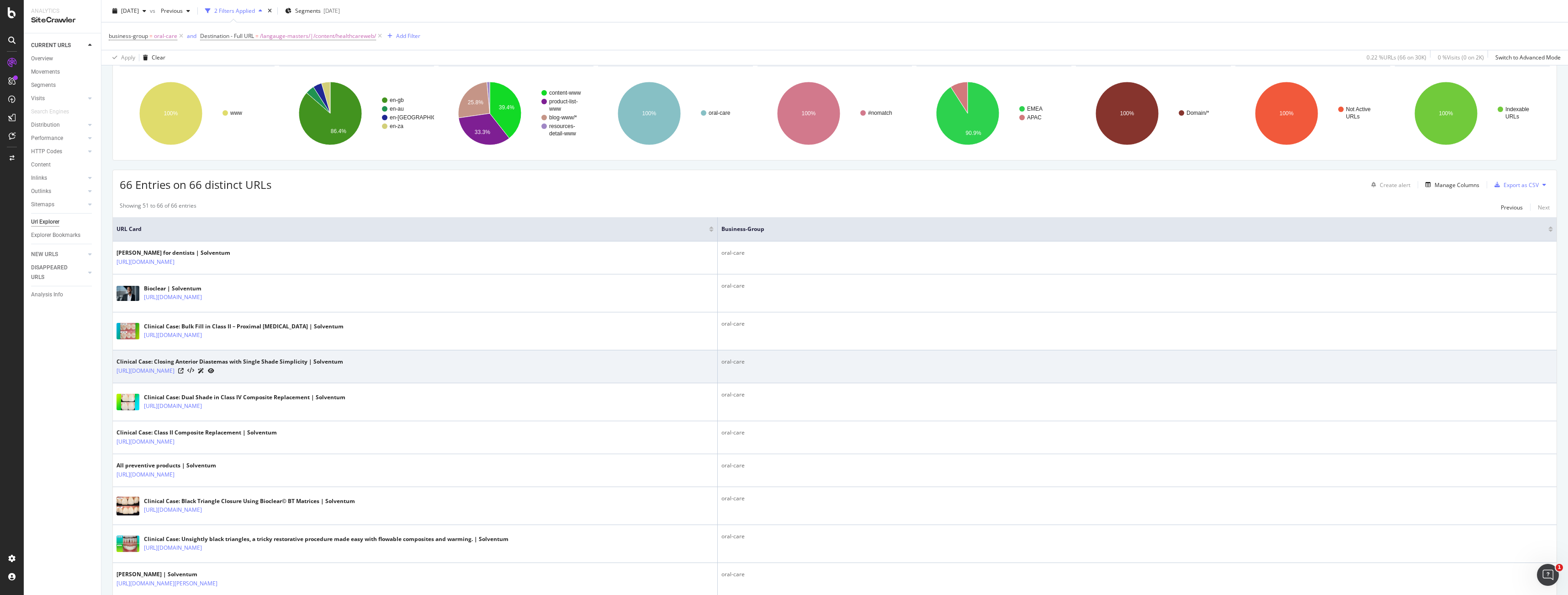
scroll to position [74, 0]
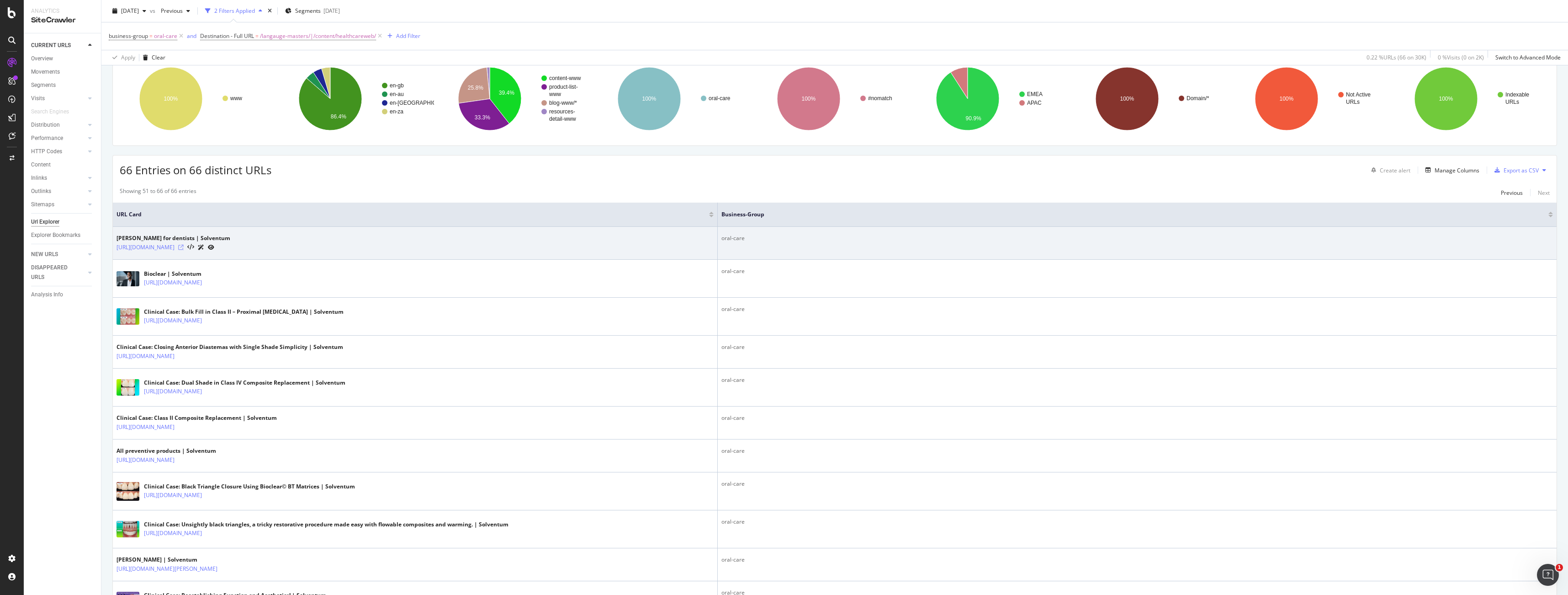
click at [184, 247] on icon at bounding box center [181, 247] width 5 height 5
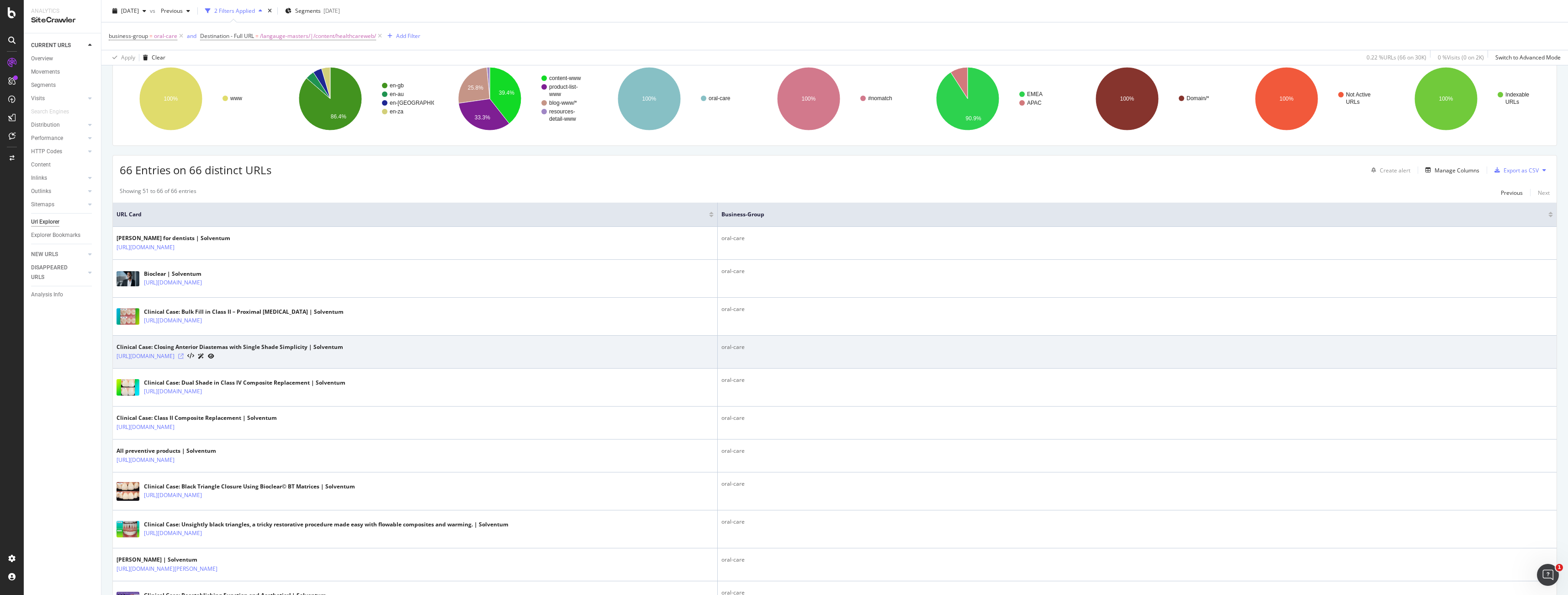
click at [184, 356] on icon at bounding box center [181, 356] width 5 height 5
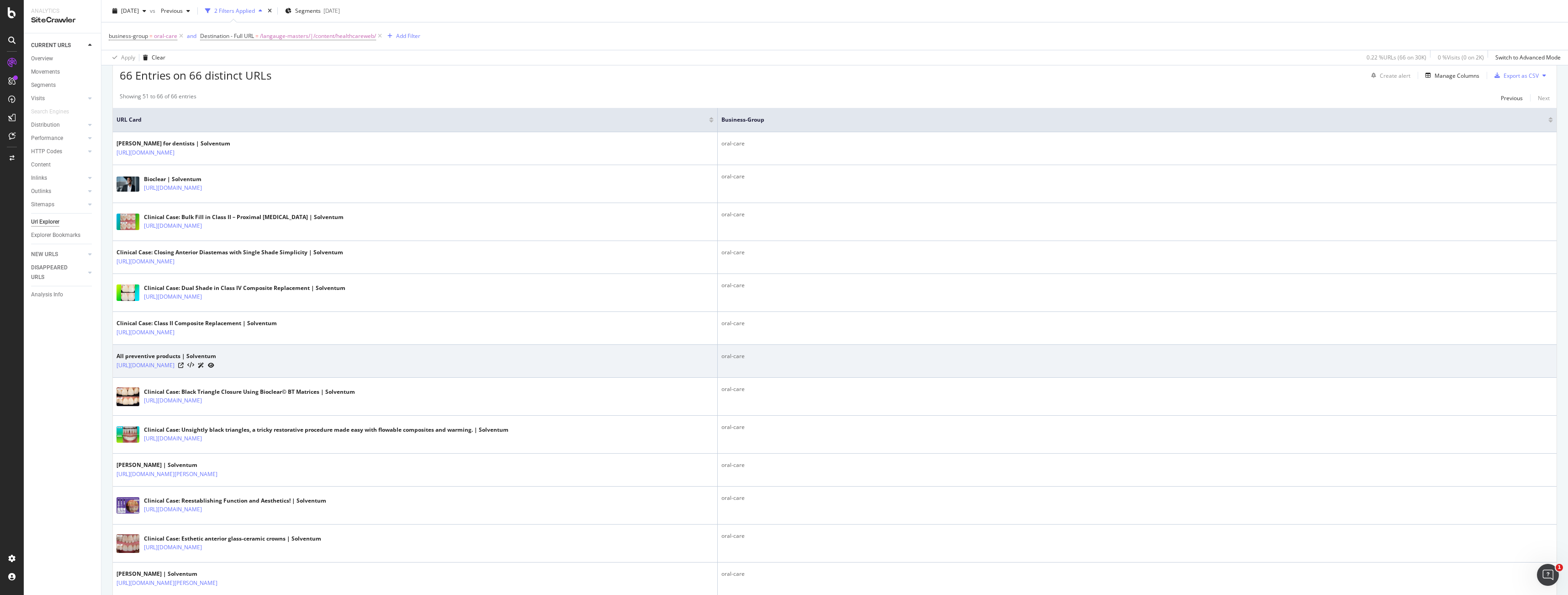
scroll to position [178, 0]
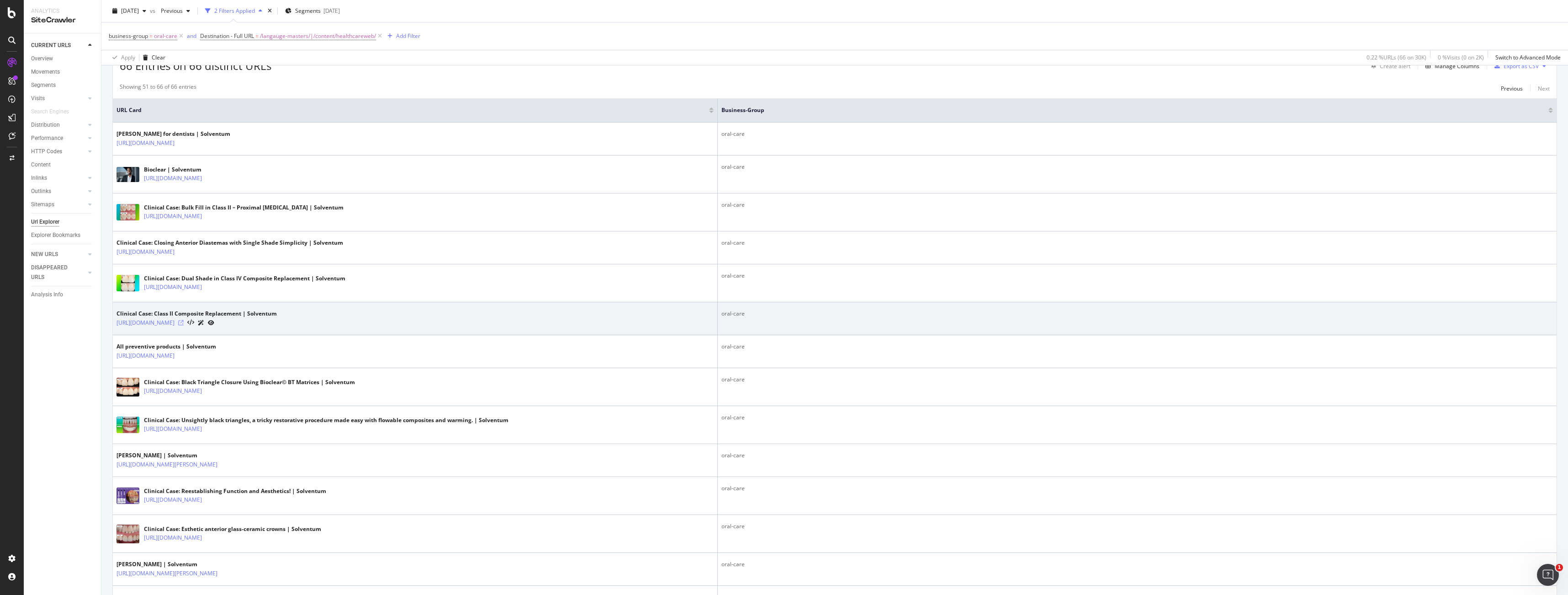
click at [184, 322] on icon at bounding box center [181, 322] width 5 height 5
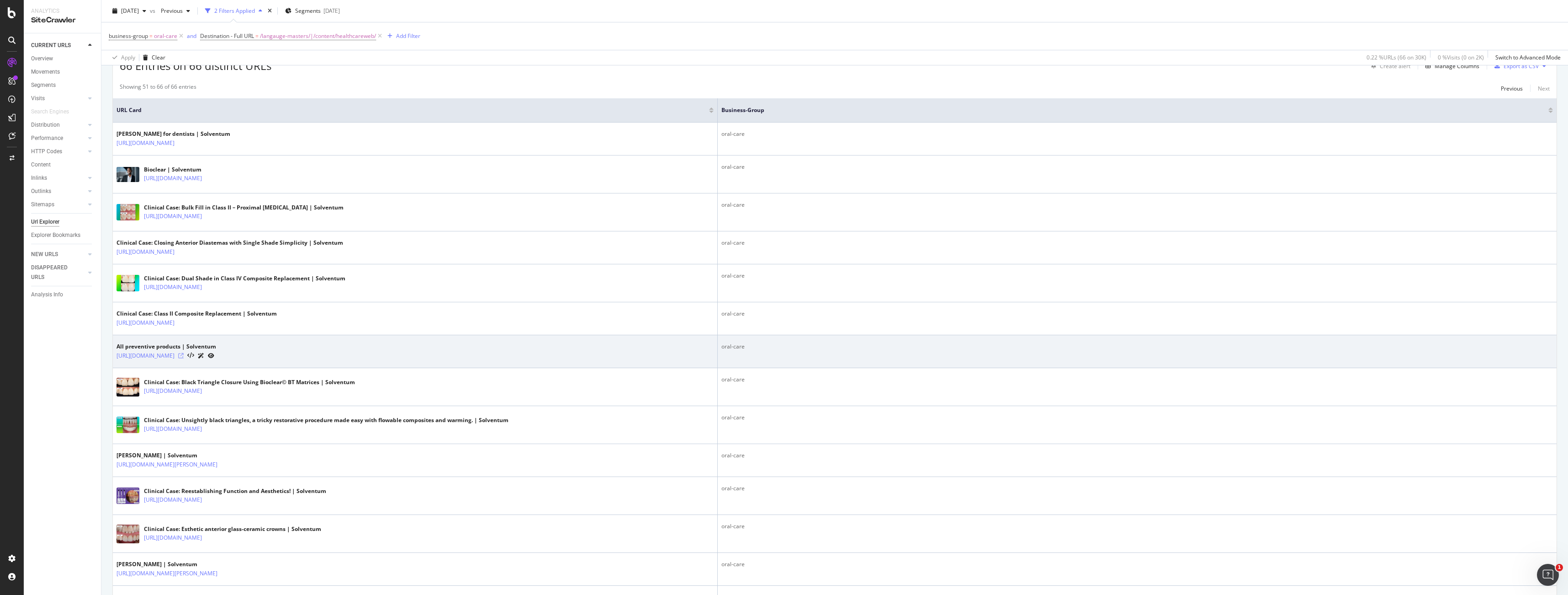
click at [184, 356] on icon at bounding box center [181, 355] width 5 height 5
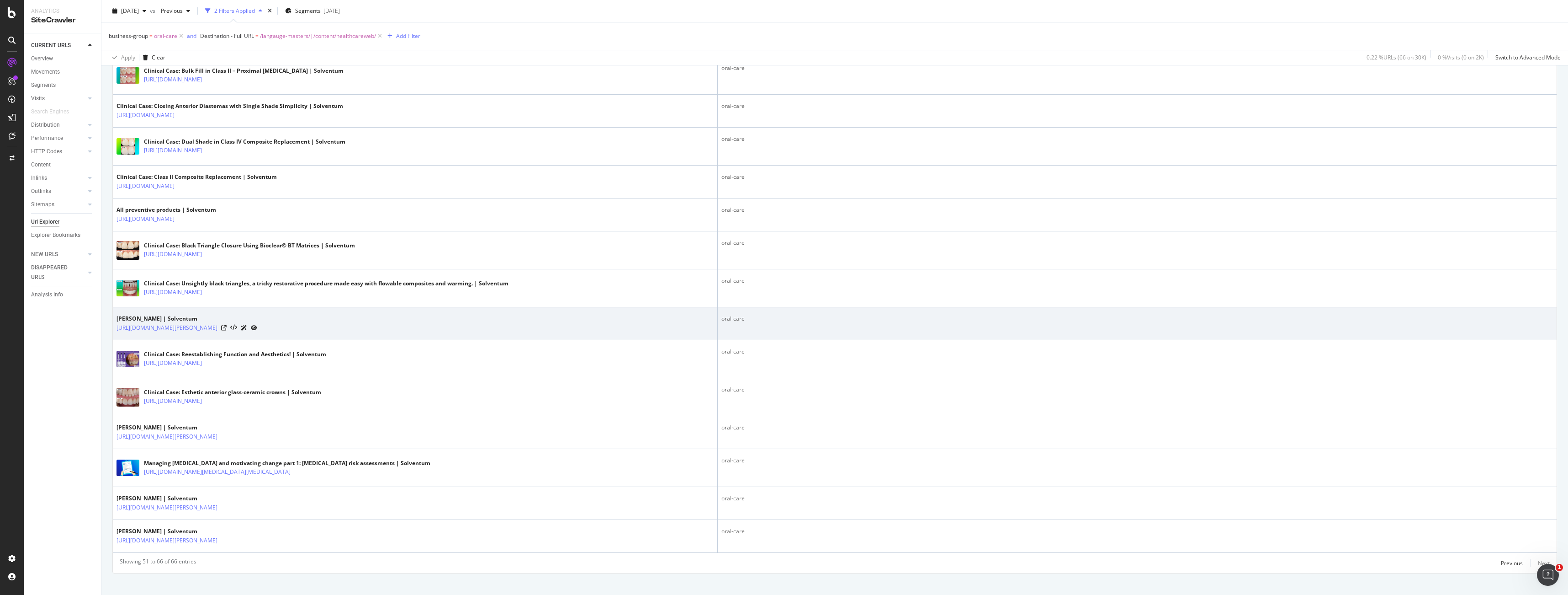
scroll to position [325, 0]
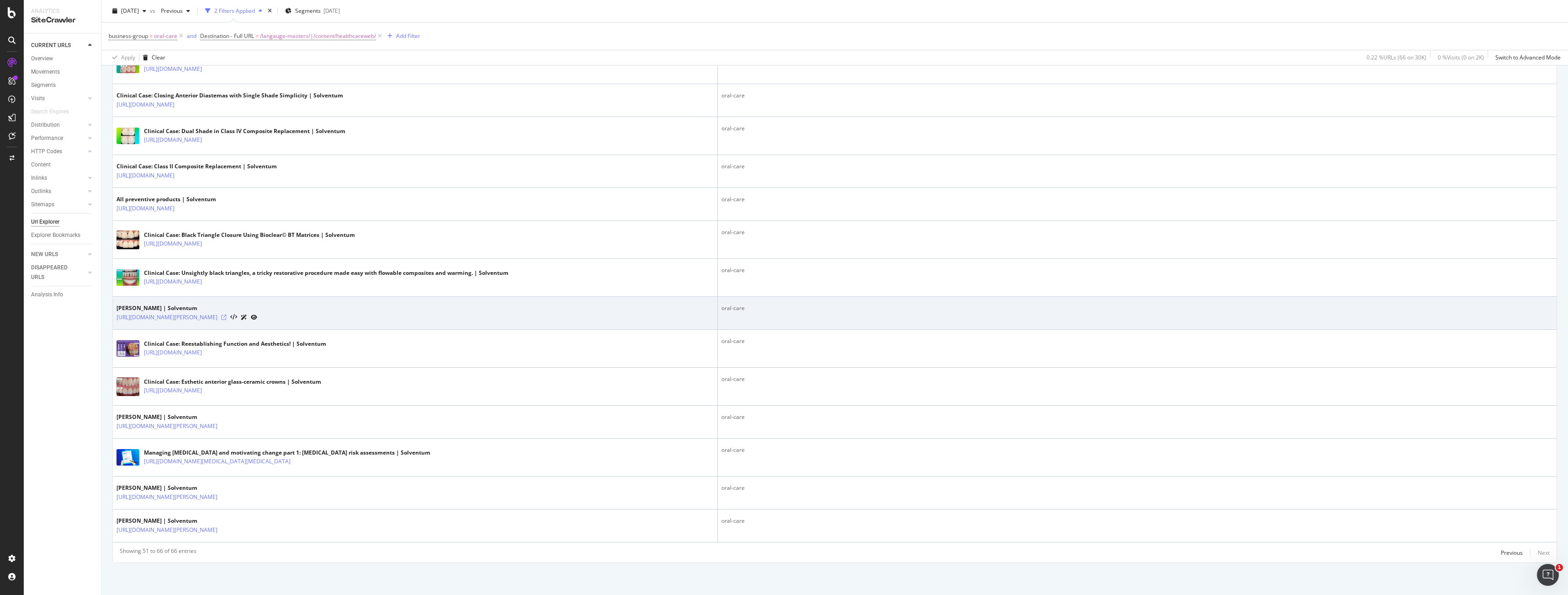
click at [226, 318] on icon at bounding box center [223, 317] width 5 height 5
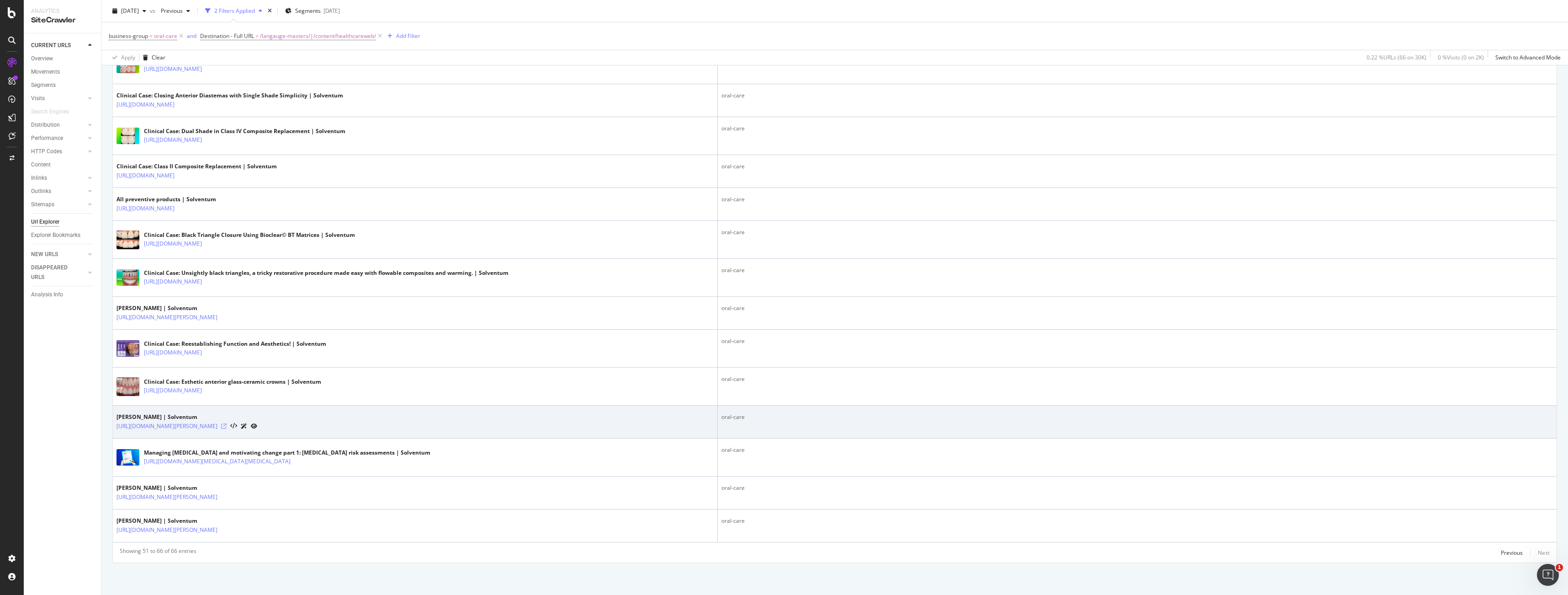
click at [226, 424] on icon at bounding box center [223, 426] width 5 height 5
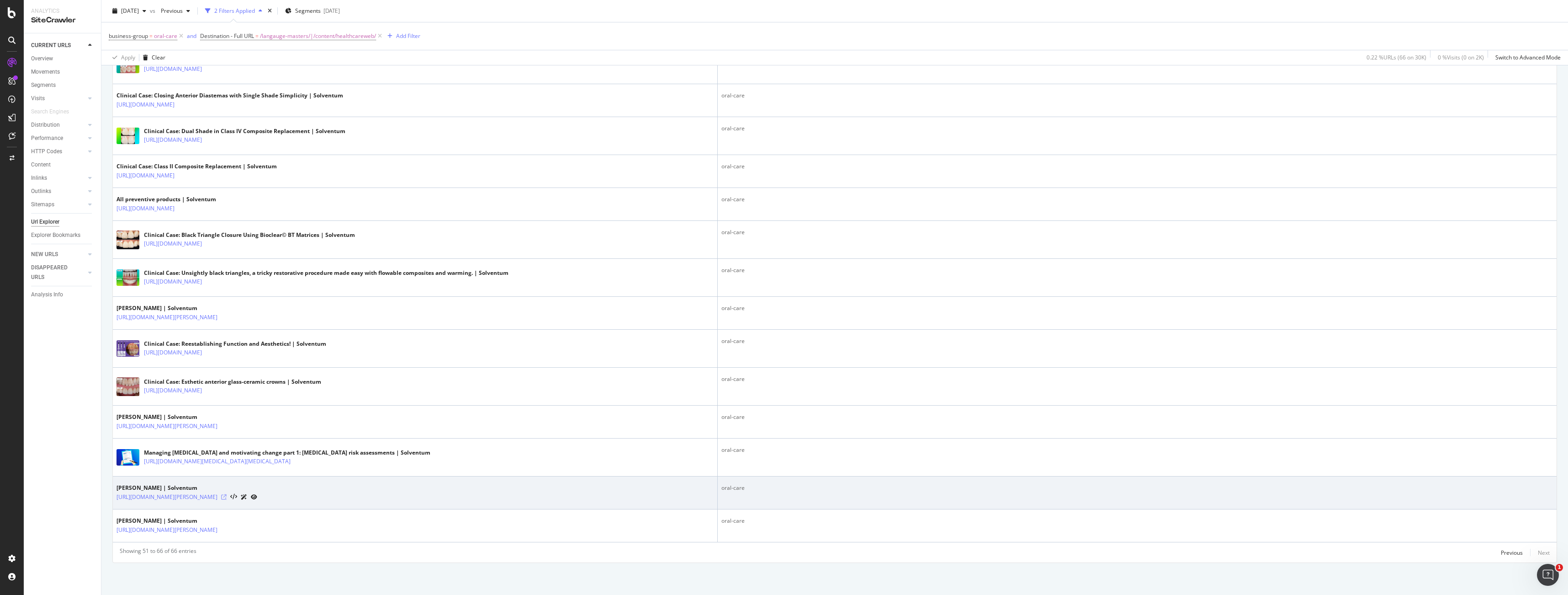
click at [226, 496] on icon at bounding box center [223, 496] width 5 height 5
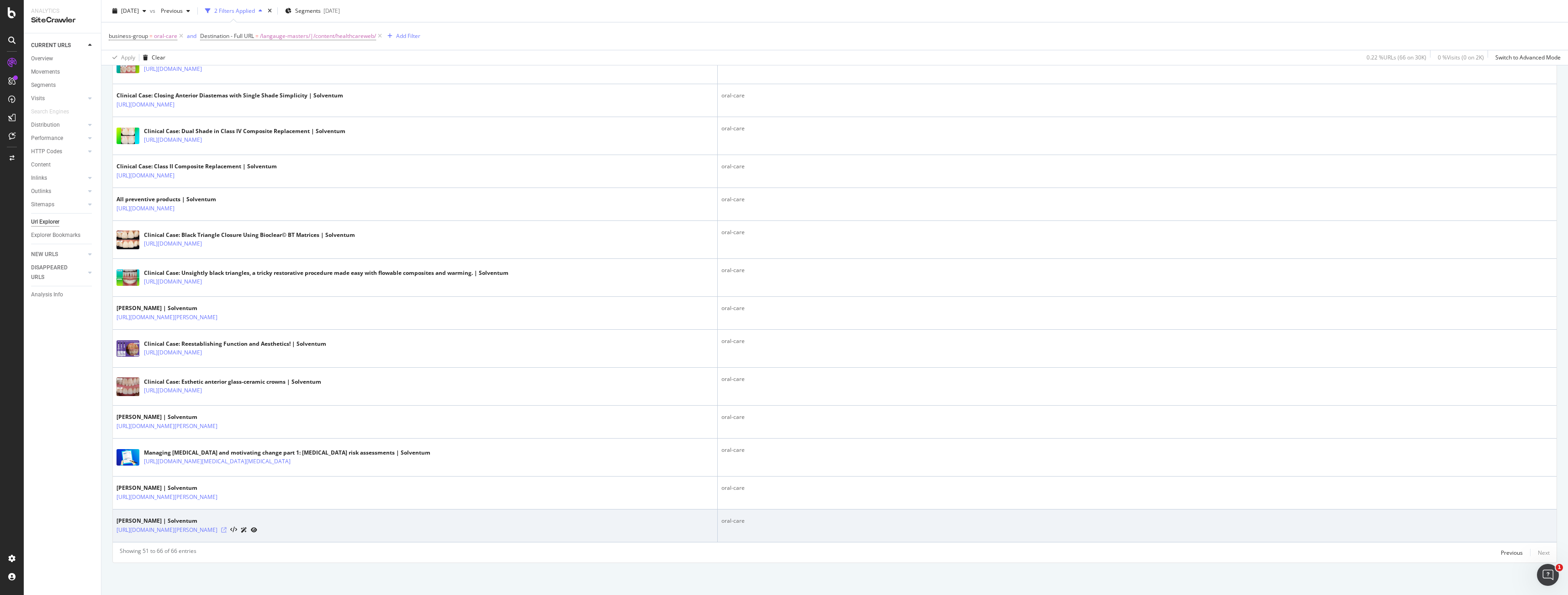
click at [226, 529] on icon at bounding box center [223, 529] width 5 height 5
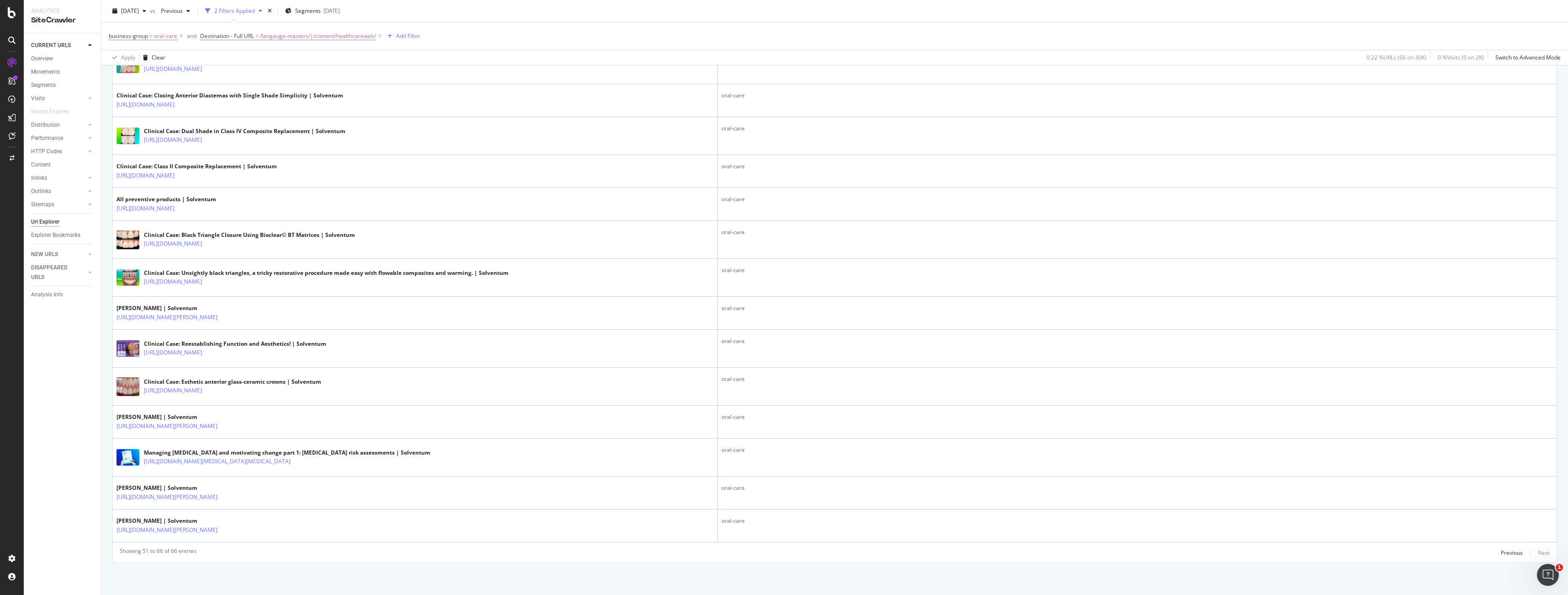
scroll to position [0, 0]
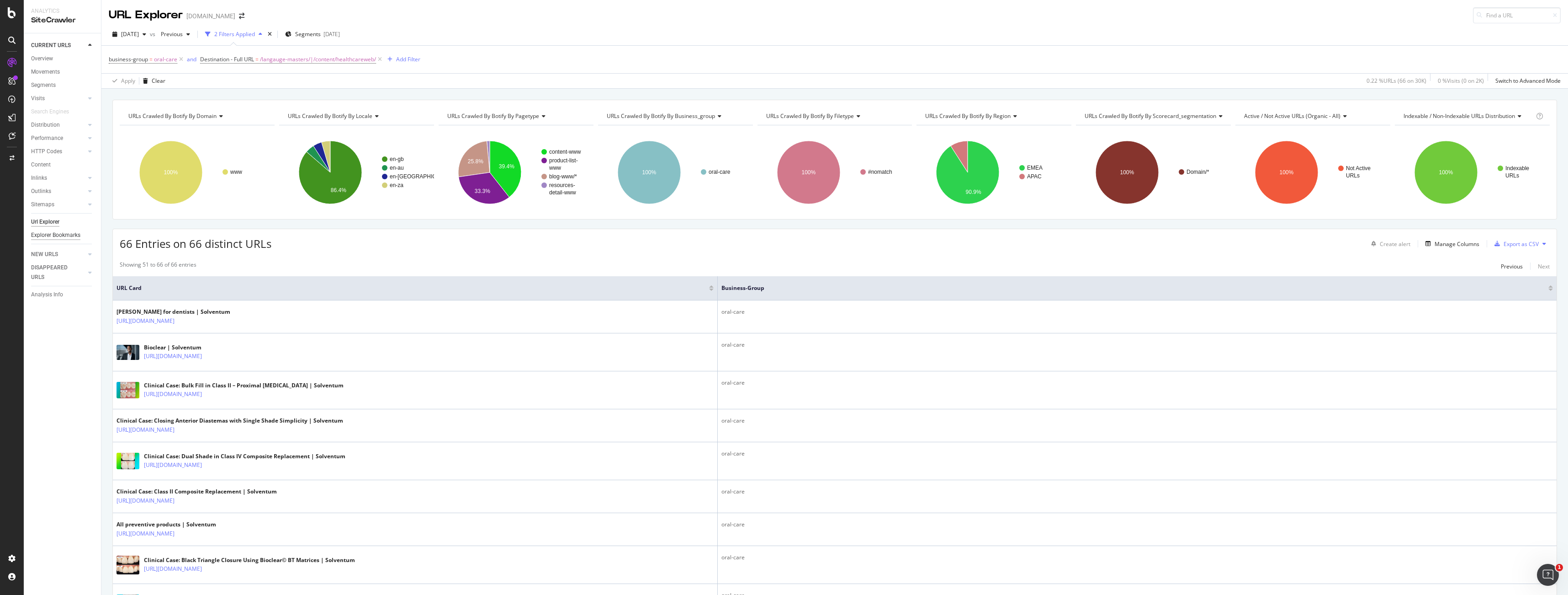
click at [60, 236] on div "Explorer Bookmarks" at bounding box center [55, 235] width 49 height 10
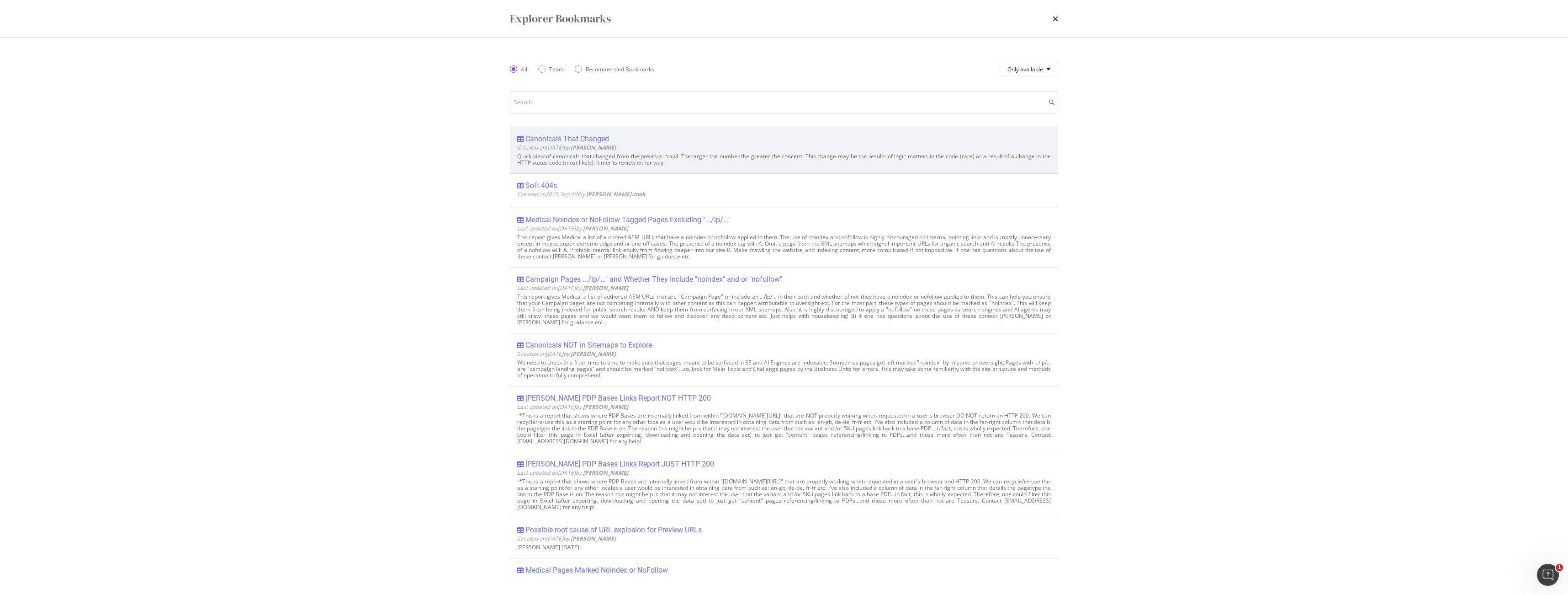
click at [581, 138] on div "Canonicals That Changed" at bounding box center [567, 139] width 83 height 9
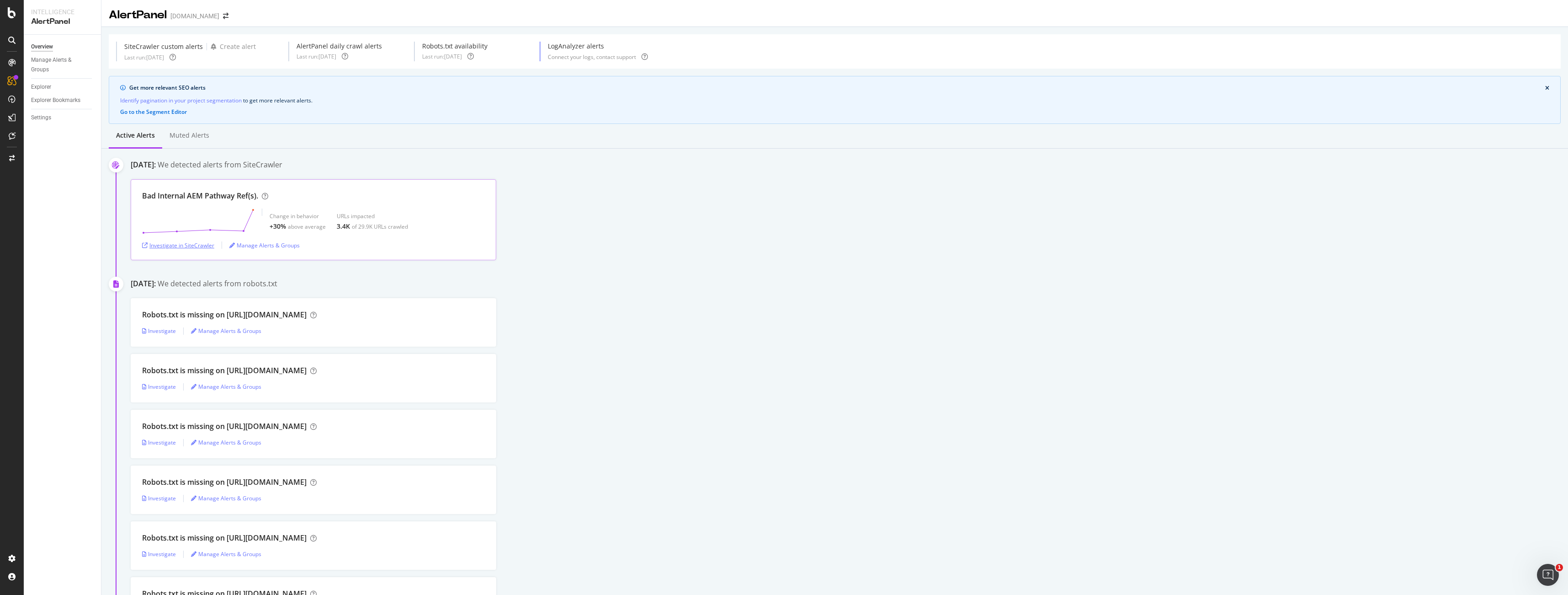
click at [195, 245] on div "Investigate in SiteCrawler" at bounding box center [178, 245] width 72 height 8
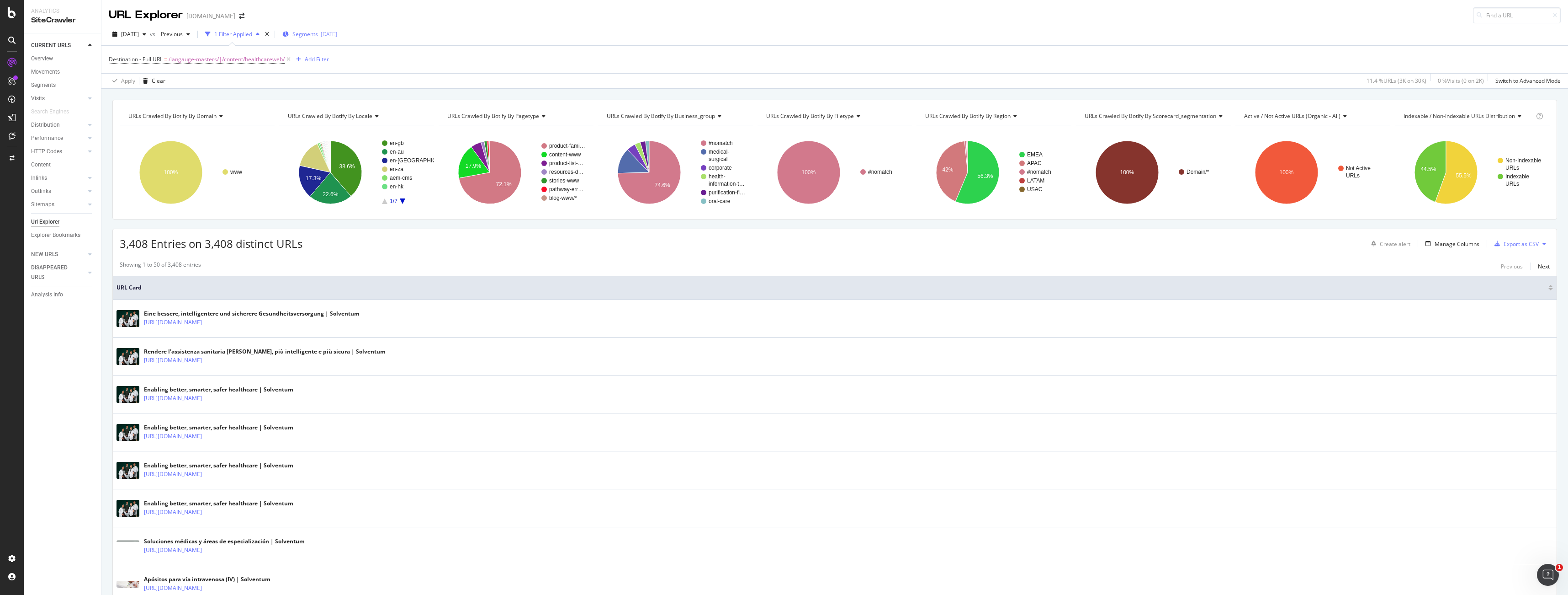
click at [337, 35] on div "2025-09-15" at bounding box center [329, 34] width 16 height 8
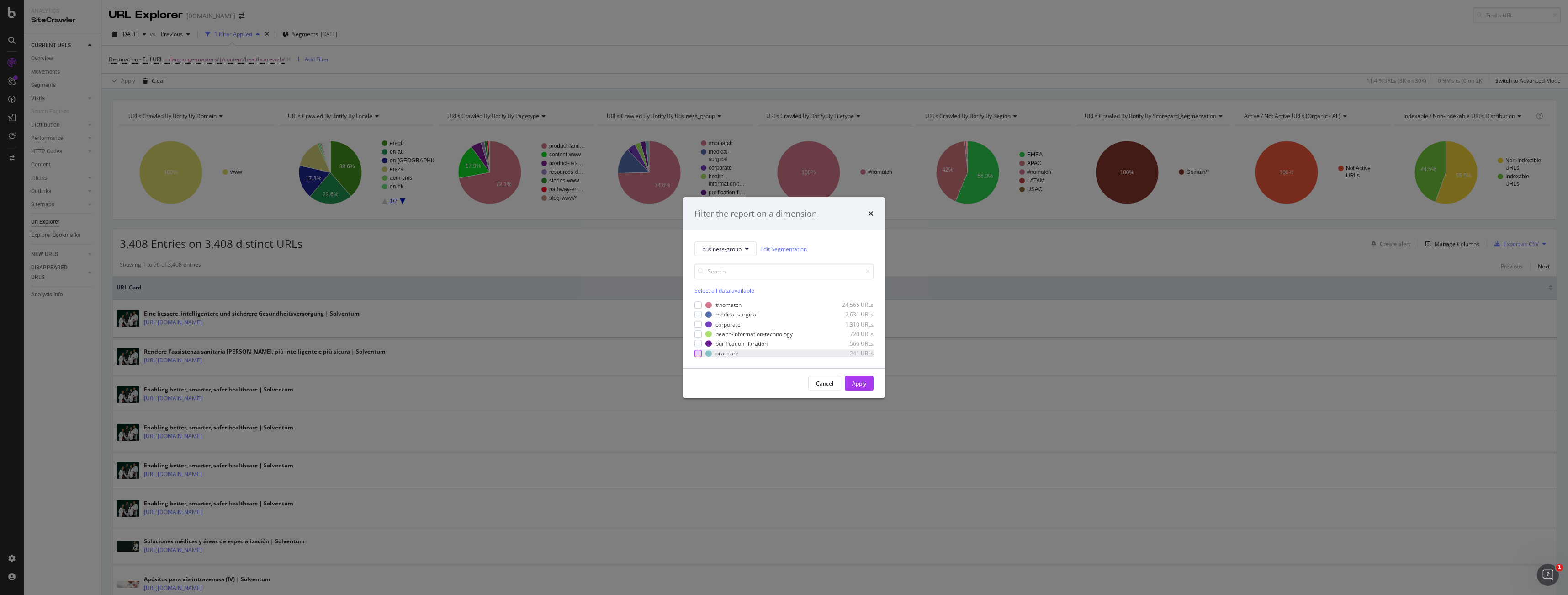
click at [699, 354] on div "modal" at bounding box center [698, 353] width 7 height 7
click at [860, 384] on div "Apply" at bounding box center [859, 383] width 14 height 8
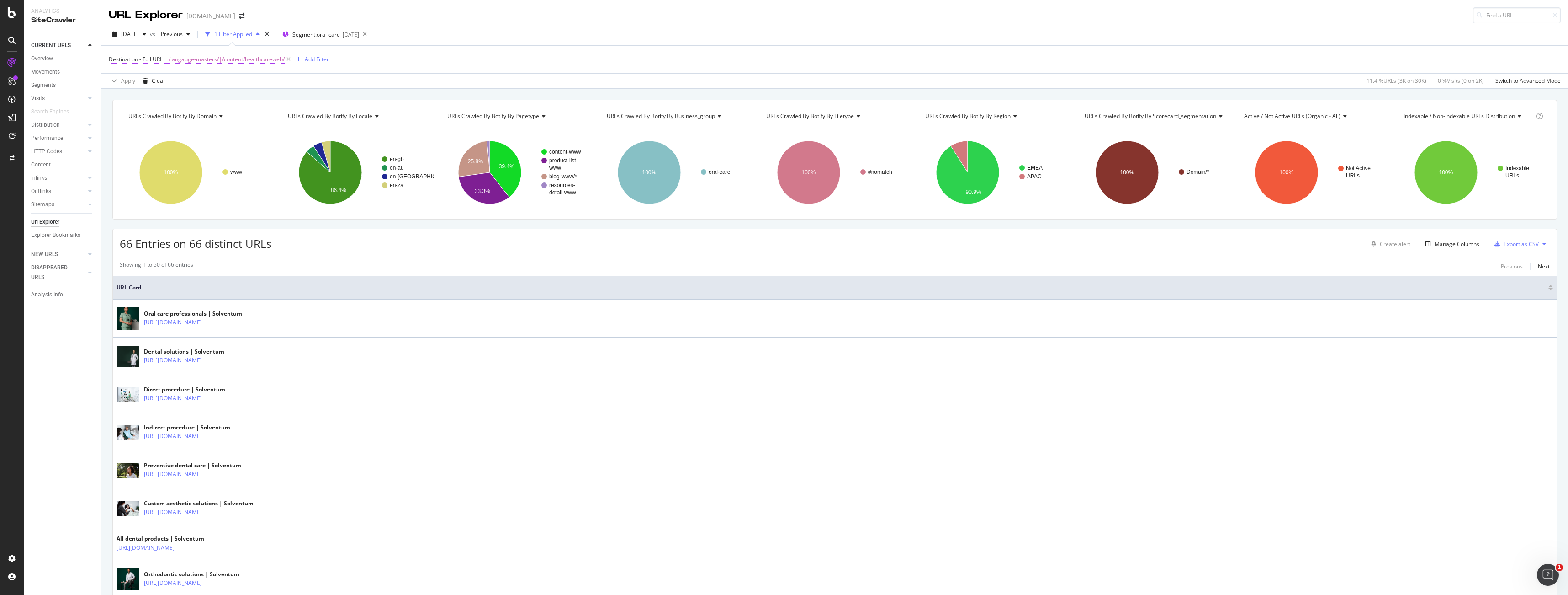
click at [254, 61] on span "/langauge-masters/|/content/healthcareweb/" at bounding box center [226, 59] width 116 height 13
drag, startPoint x: 184, startPoint y: 132, endPoint x: 210, endPoint y: 133, distance: 26.0
click at [210, 133] on div "/langauge-masters/|/content/healthcareweb/" at bounding box center [166, 131] width 100 height 15
click at [356, 79] on div "Apply Clear 11.4 % URLs ( 3K on 30K ) 0 % Visits ( 0 on 2K ) Switch to Advanced…" at bounding box center [835, 80] width 1466 height 15
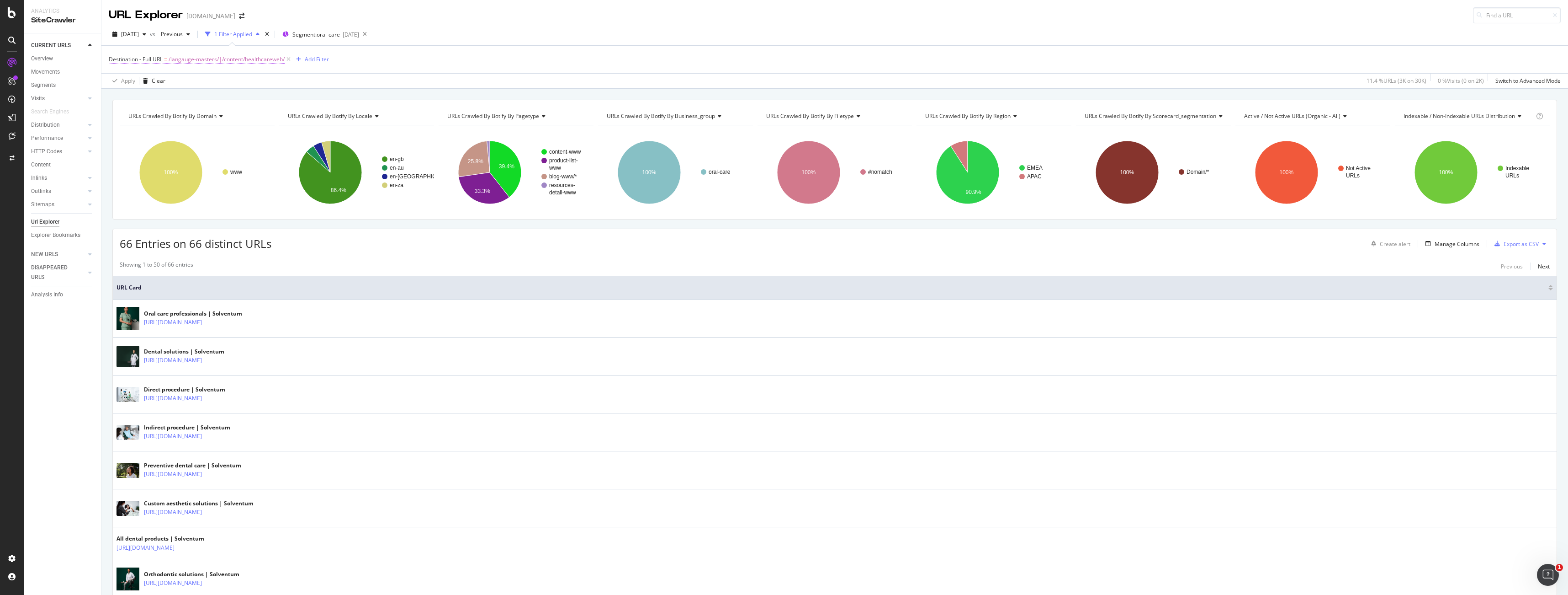
click at [262, 62] on span "/langauge-masters/|/content/healthcareweb/" at bounding box center [226, 59] width 116 height 13
click at [448, 68] on div "Destination - Full URL = /langauge-masters/|/content/healthcareweb/ Add Filter" at bounding box center [835, 59] width 1452 height 27
click at [1017, 116] on icon at bounding box center [1013, 116] width 7 height 5
click at [1029, 96] on div "URLs Crawled By Botify By domain Chart (by Value) Table Expand Export as CSV Ex…" at bounding box center [835, 100] width 1466 height 22
click at [220, 117] on icon at bounding box center [220, 116] width 7 height 5
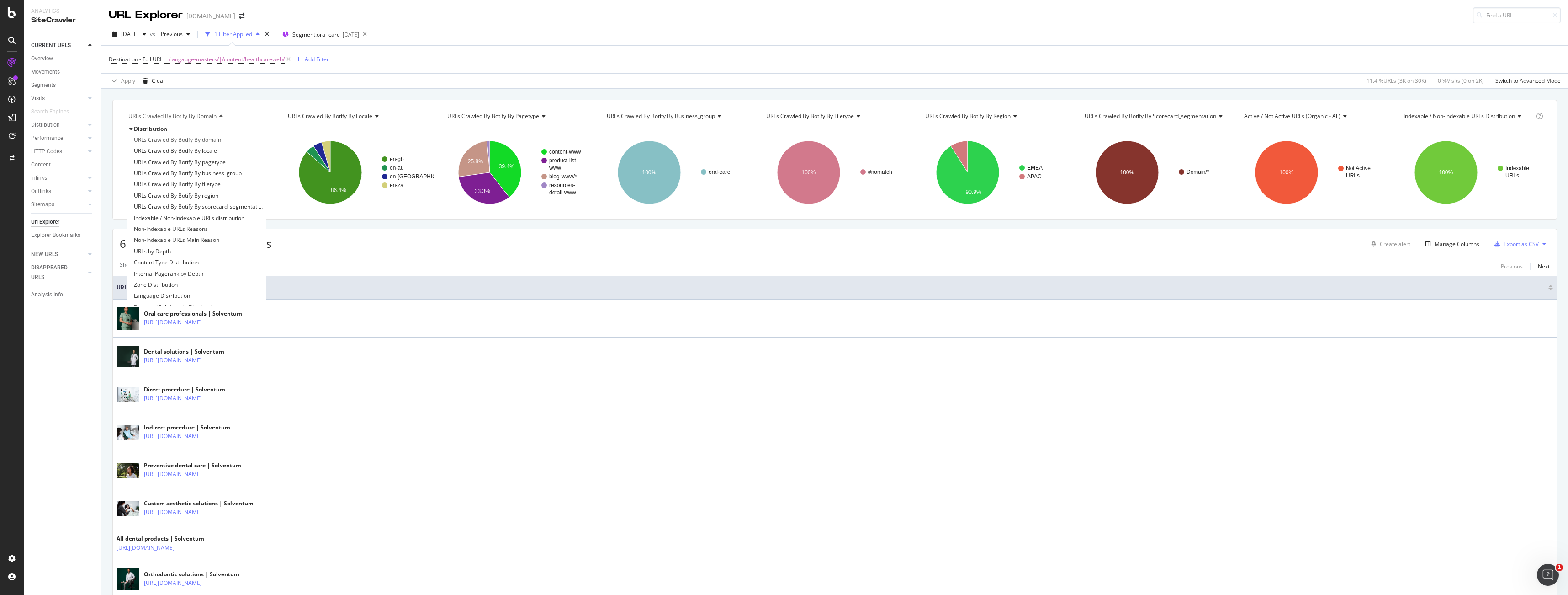
click at [220, 117] on icon at bounding box center [220, 116] width 7 height 5
click at [376, 116] on icon at bounding box center [376, 116] width 7 height 5
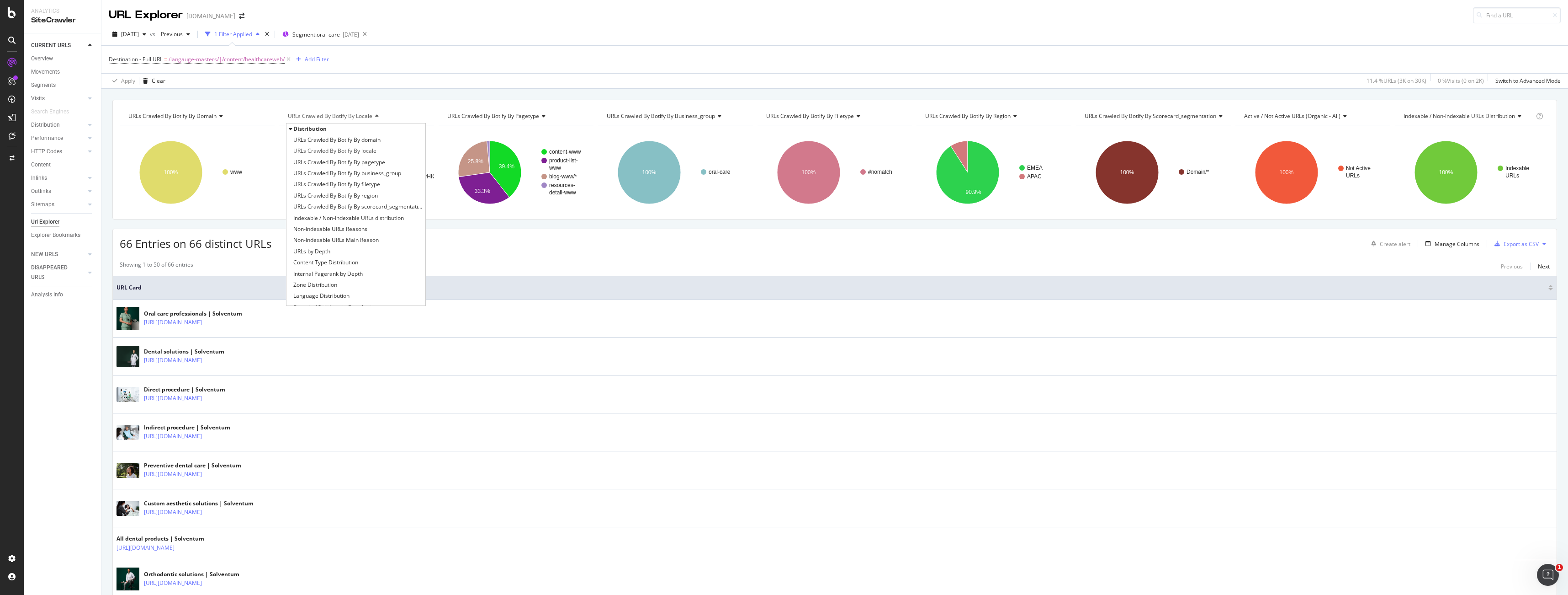
click at [410, 109] on div "URLs Crawled By Botify By locale" at bounding box center [356, 116] width 140 height 15
